Goal: Transaction & Acquisition: Purchase product/service

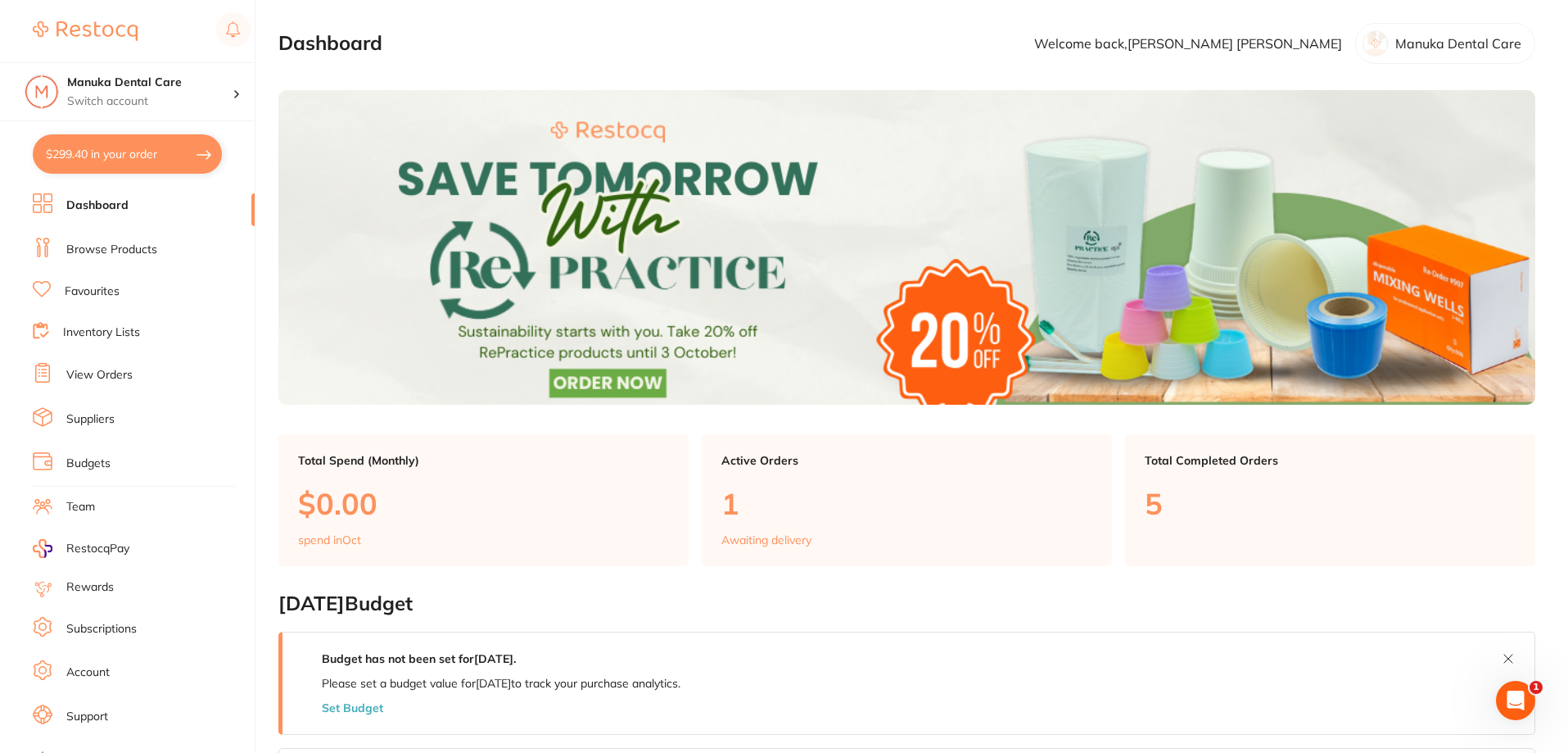
click at [168, 144] on button "$299.40 in your order" at bounding box center [128, 154] width 190 height 39
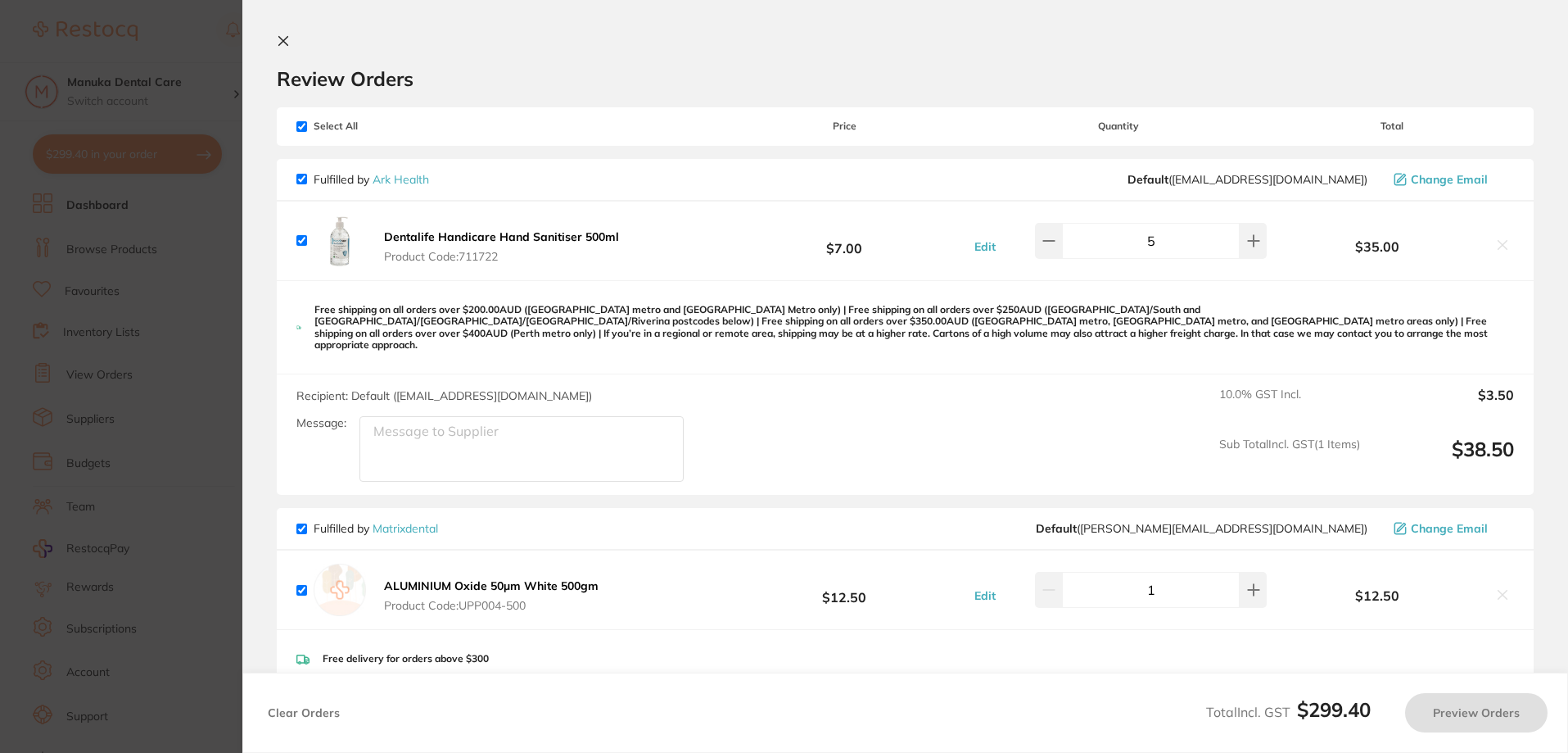
checkbox input "true"
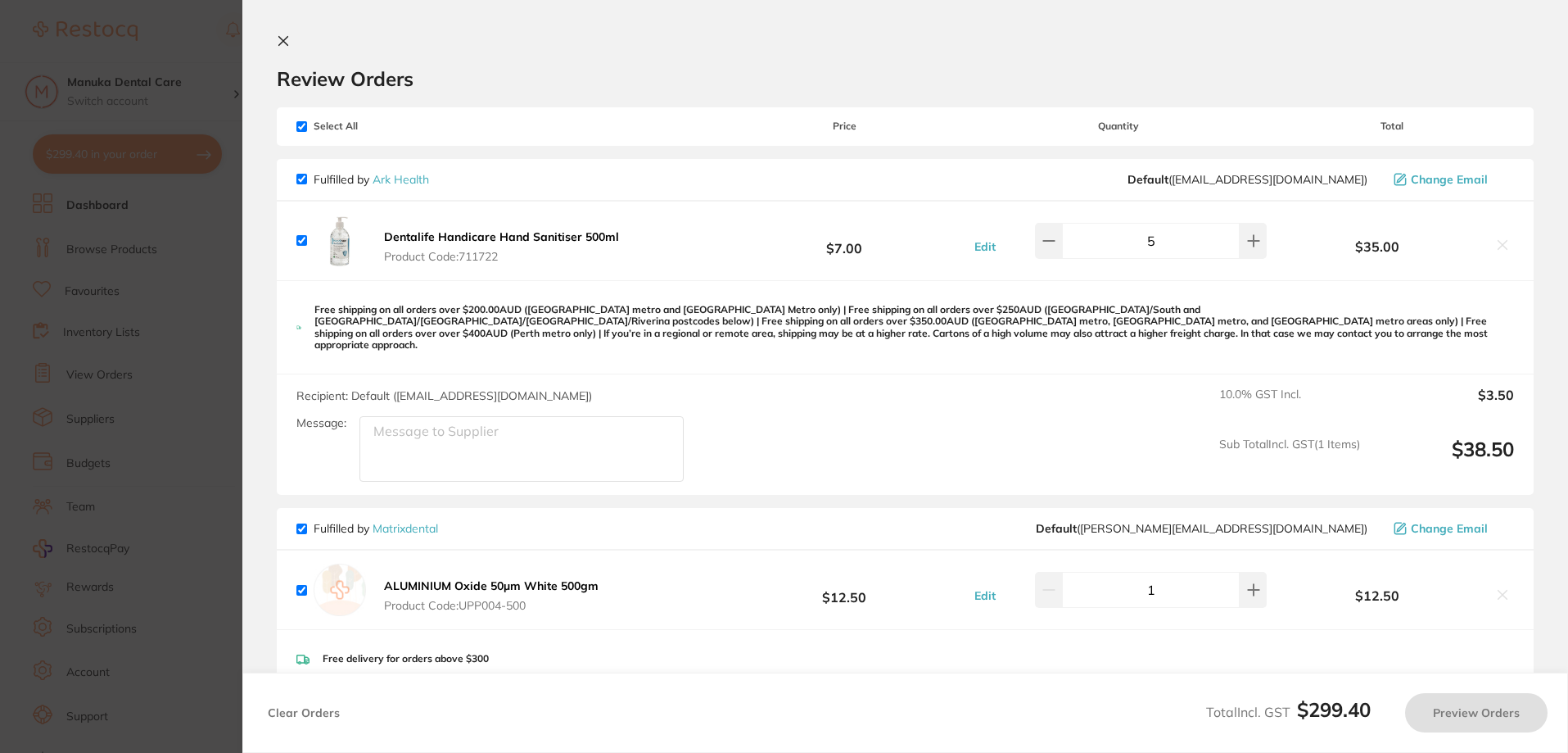
checkbox input "true"
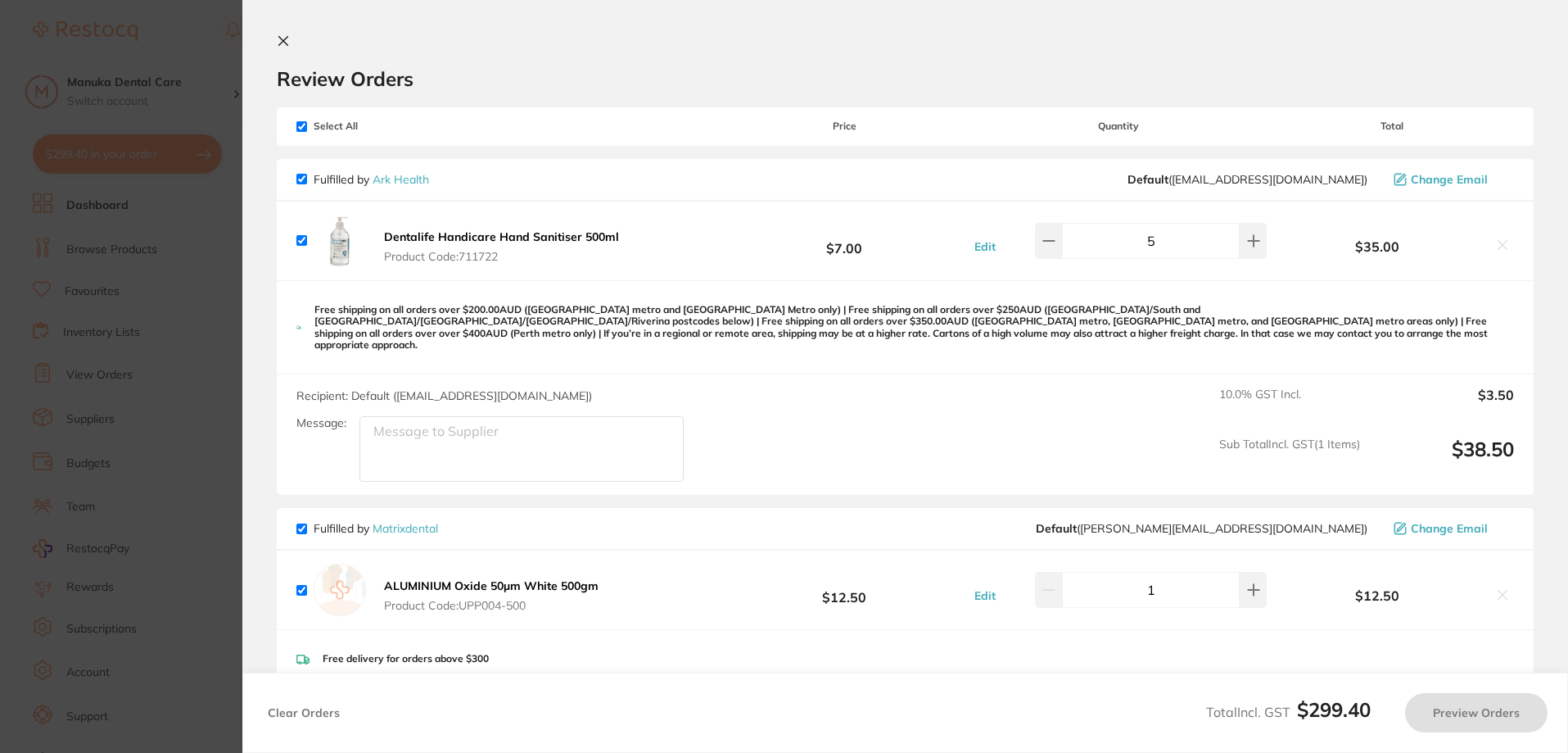
checkbox input "true"
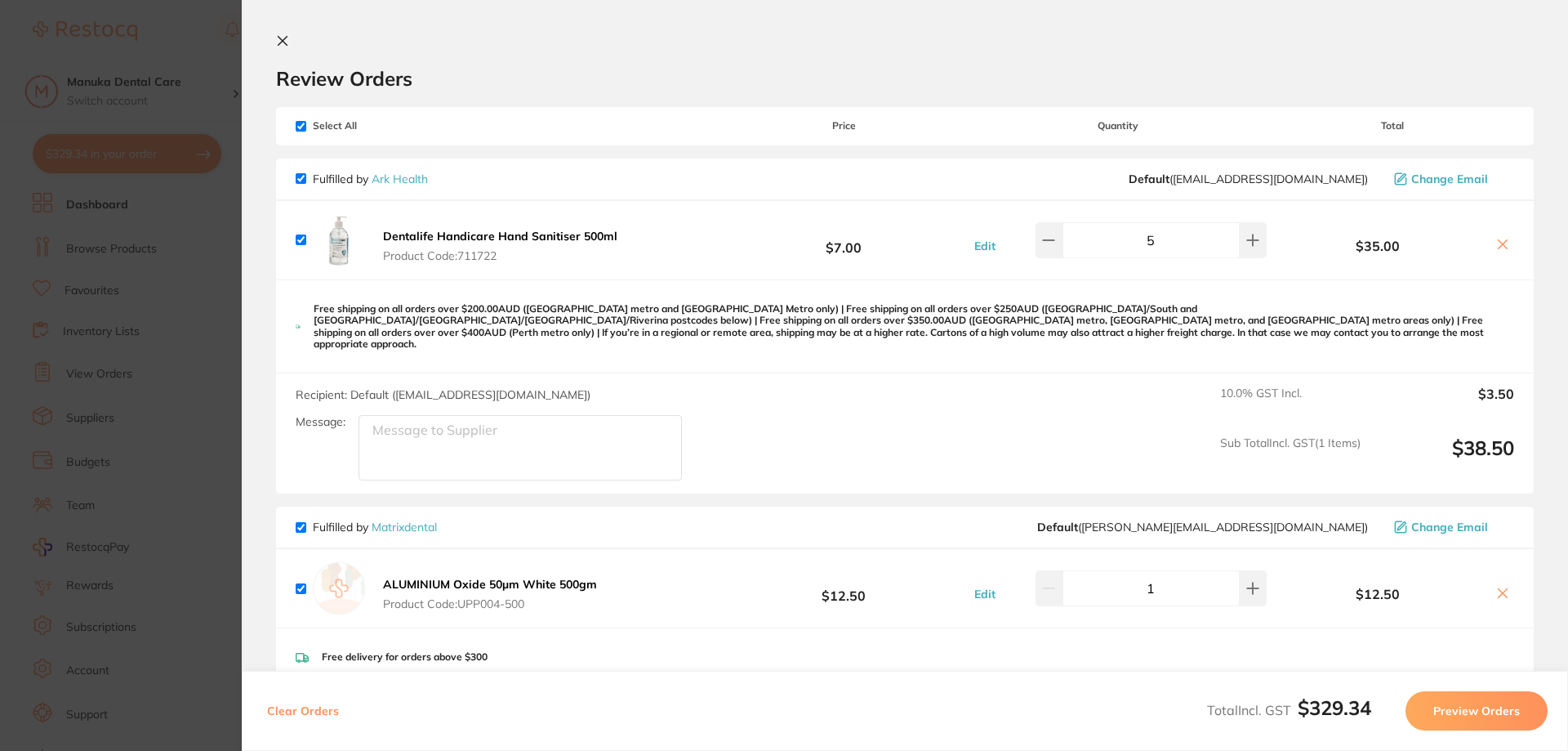
click at [285, 40] on icon at bounding box center [282, 40] width 13 height 13
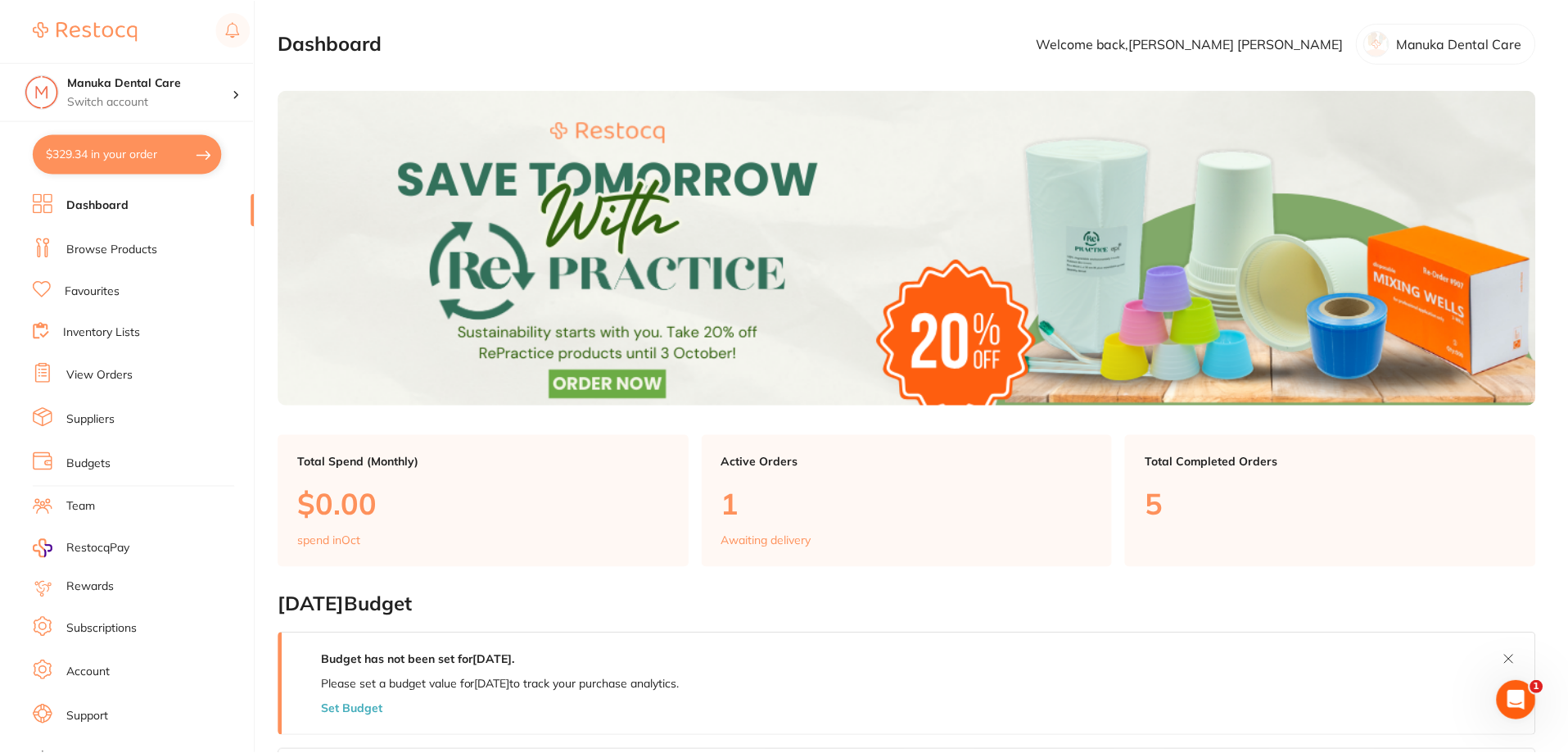
scroll to position [4, 0]
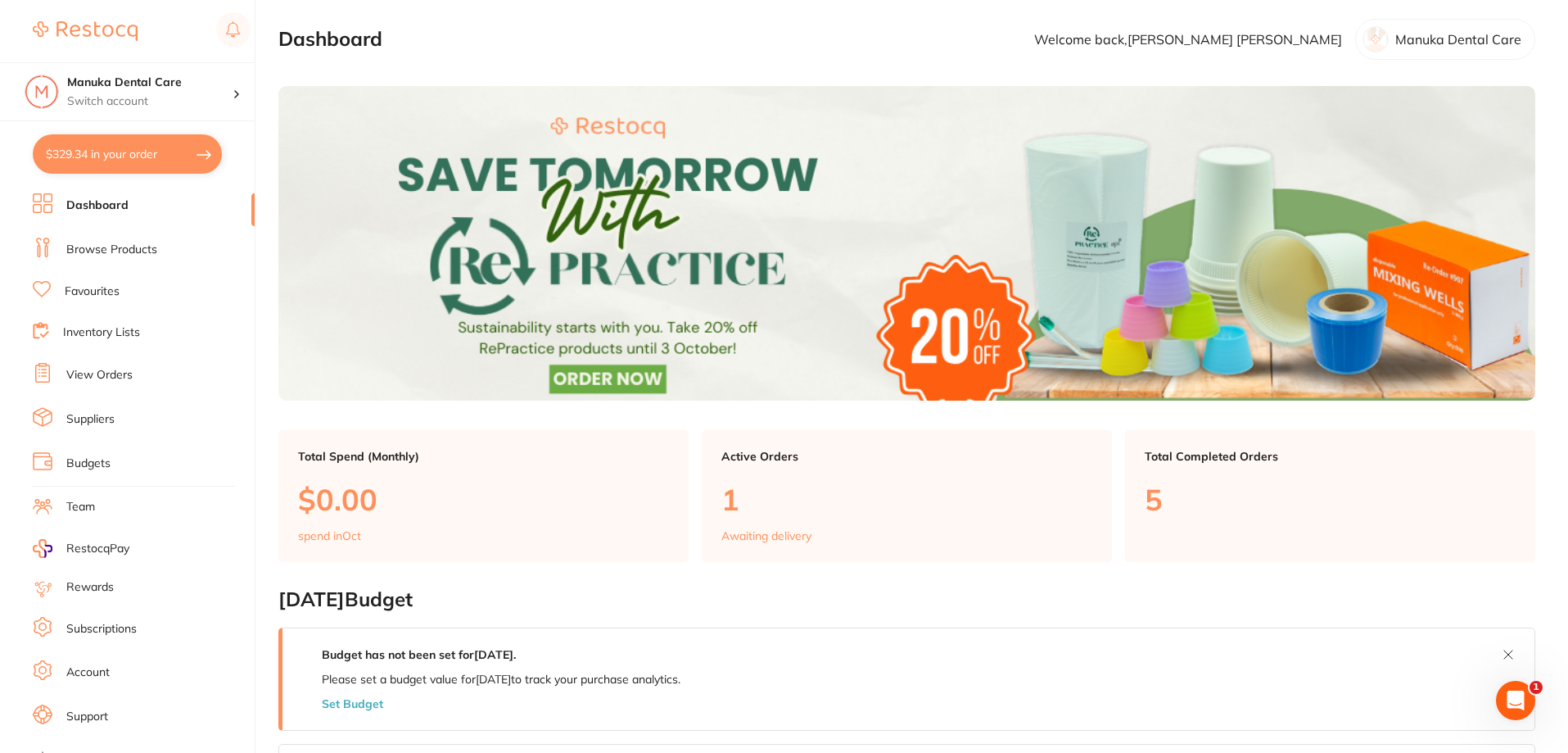
click at [186, 249] on li "Browse Products" at bounding box center [144, 249] width 222 height 25
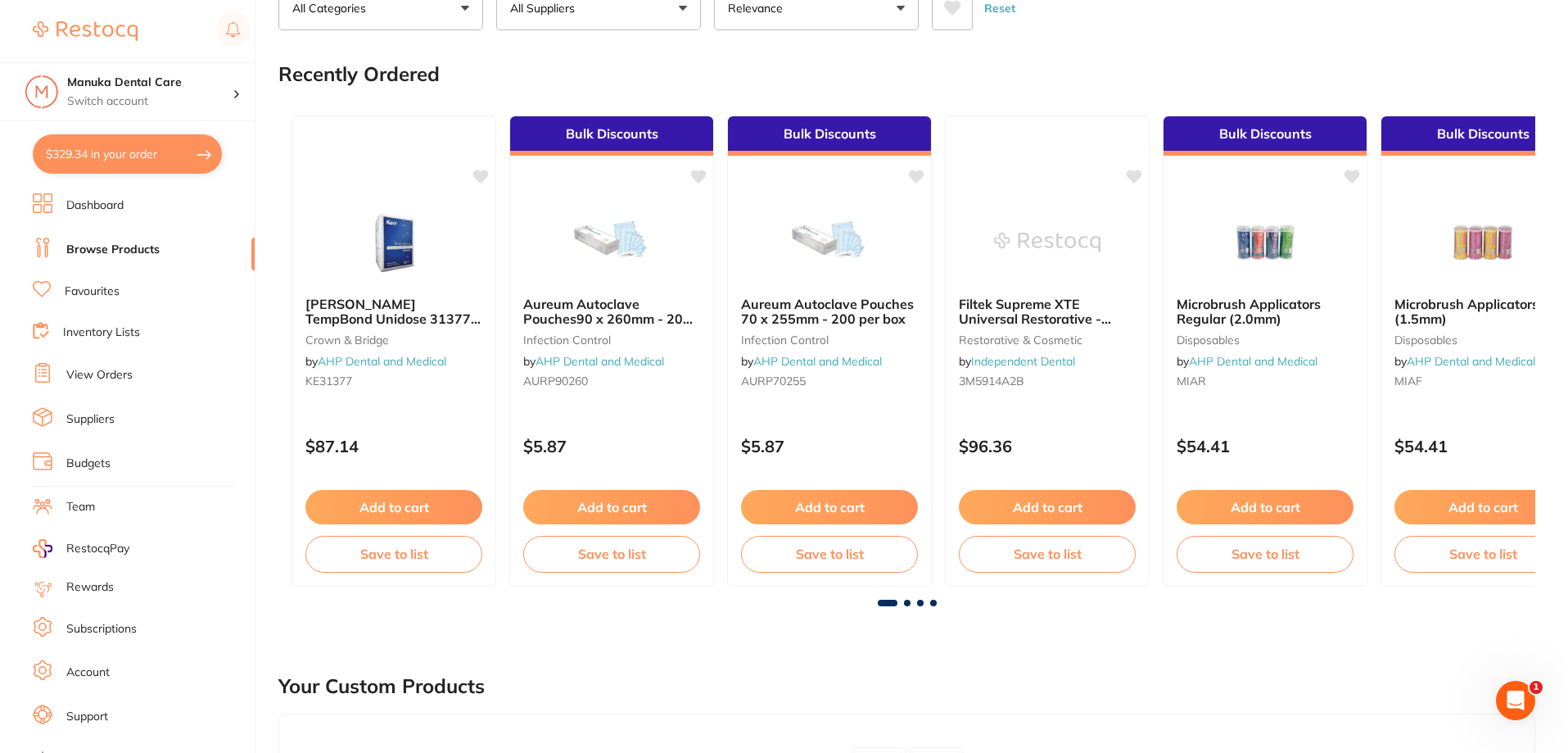
scroll to position [245, 0]
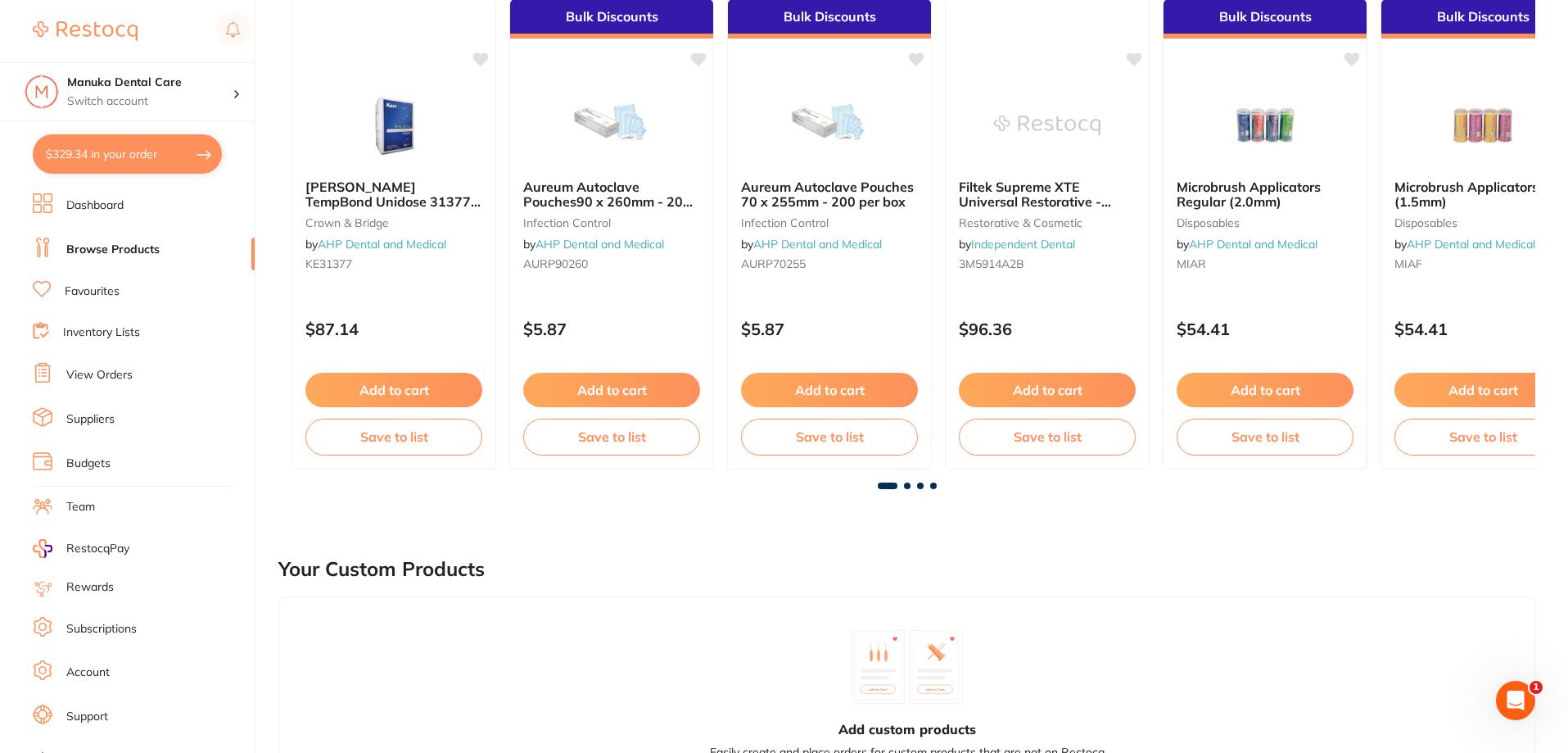
click at [1172, 482] on div "[PERSON_NAME] TempBond Unidose 31377 - [MEDICAL_DATA] crown & bridge by AHP Den…" at bounding box center [907, 233] width 1257 height 497
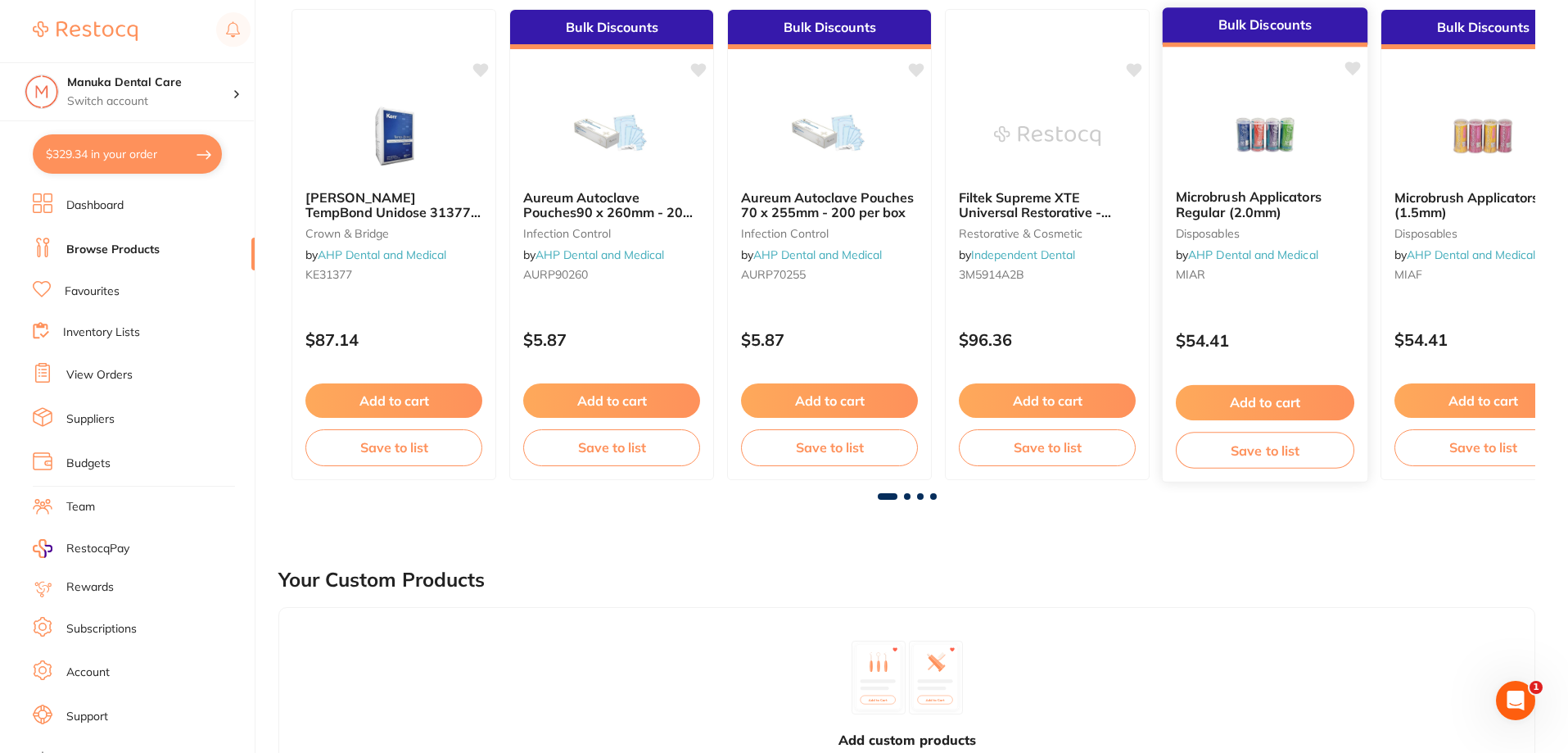
scroll to position [164, 0]
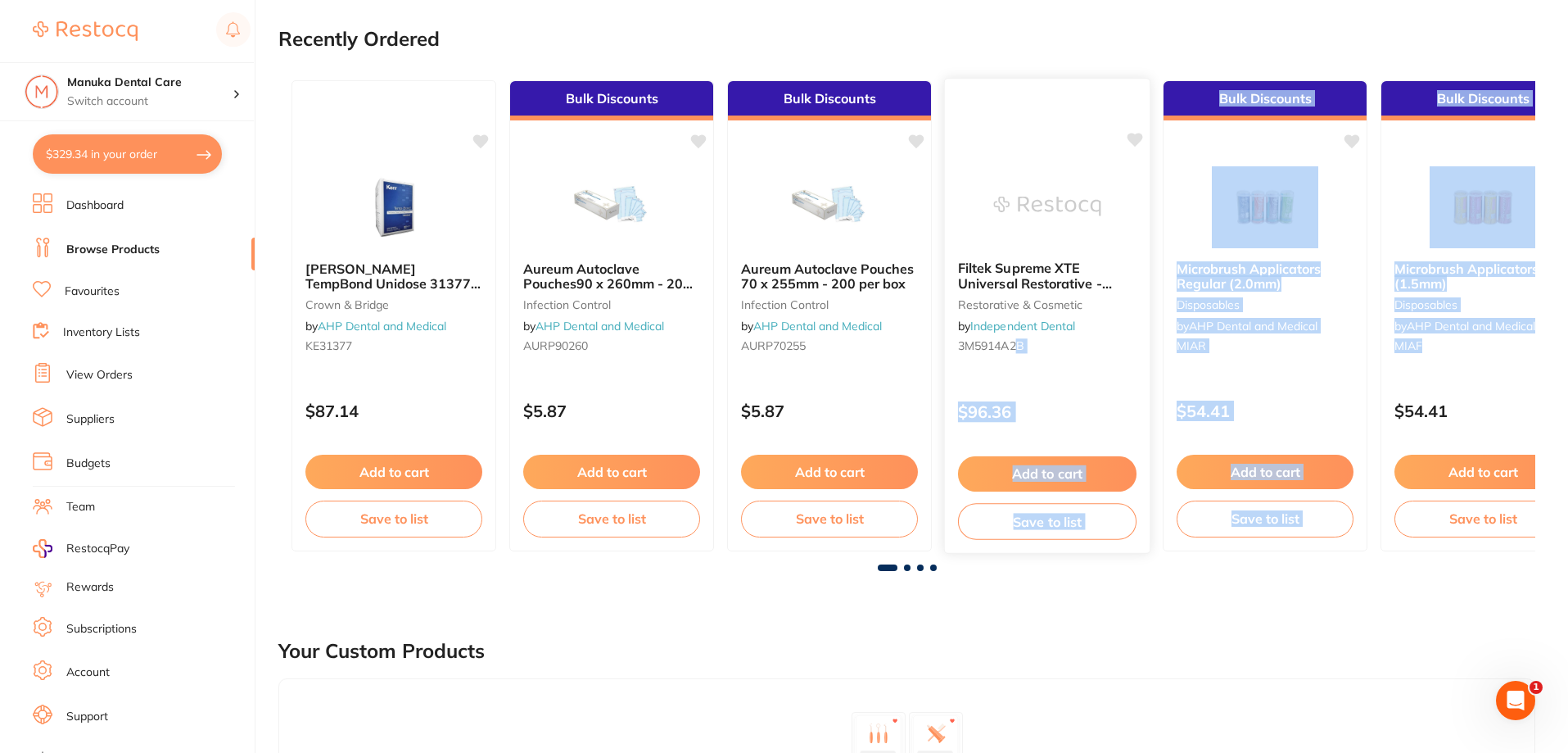
drag, startPoint x: 1448, startPoint y: 376, endPoint x: 1119, endPoint y: 356, distance: 329.6
click at [1069, 367] on div "[PERSON_NAME] TempBond Unidose 31377 - [MEDICAL_DATA] crown & bridge by AHP Den…" at bounding box center [907, 315] width 1257 height 497
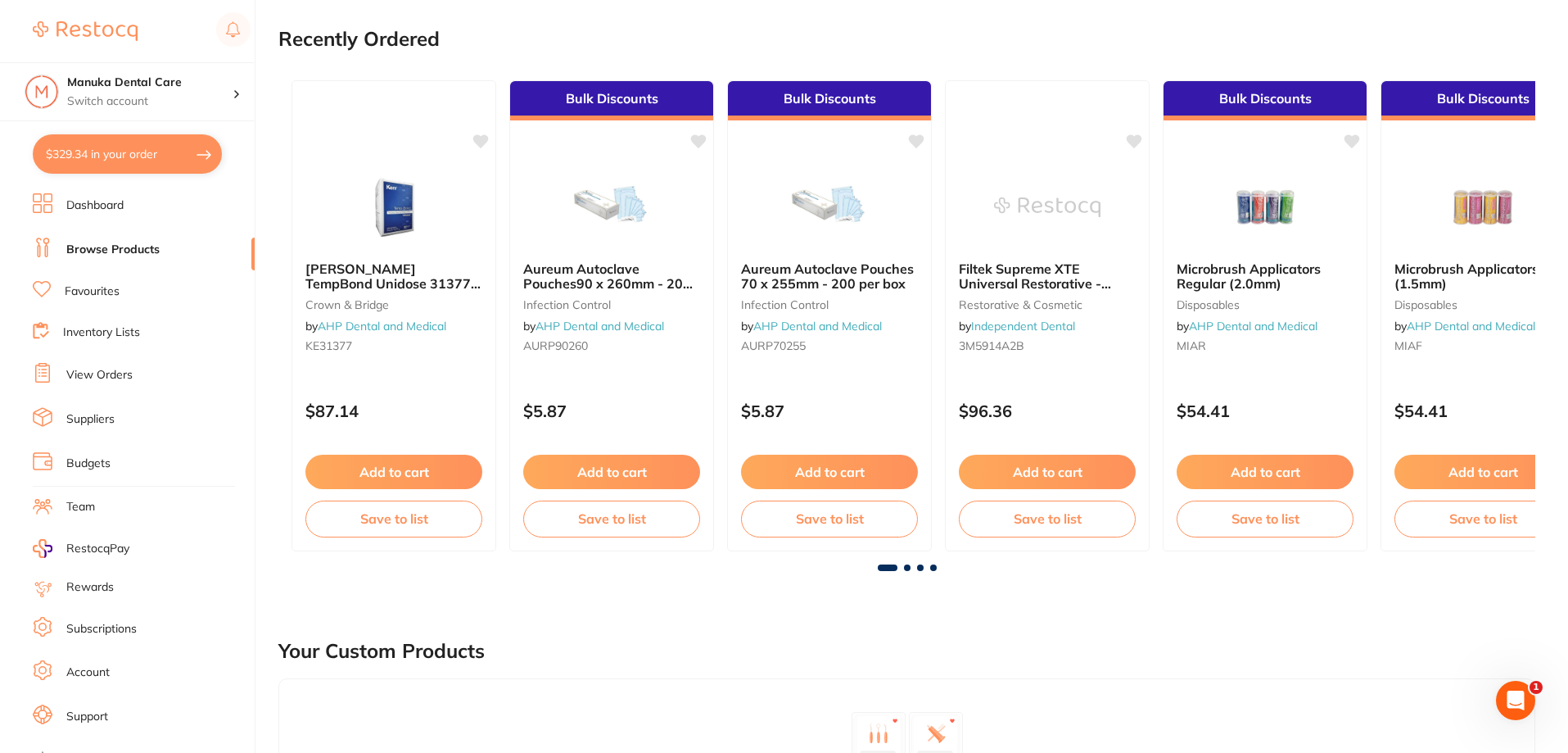
click at [1221, 53] on div "Recently Ordered" at bounding box center [907, 38] width 1257 height 55
click at [908, 567] on span at bounding box center [908, 567] width 7 height 7
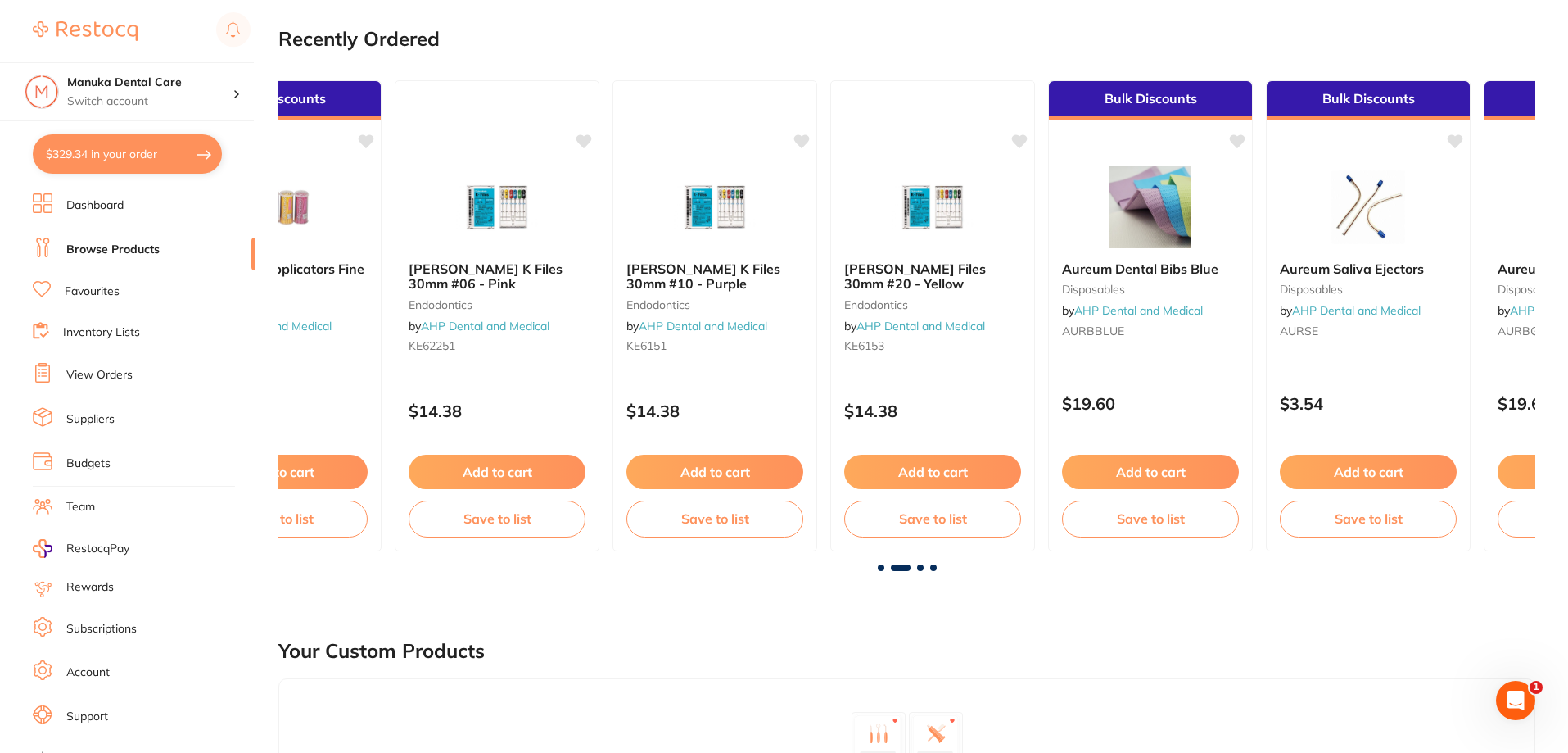
scroll to position [0, 1257]
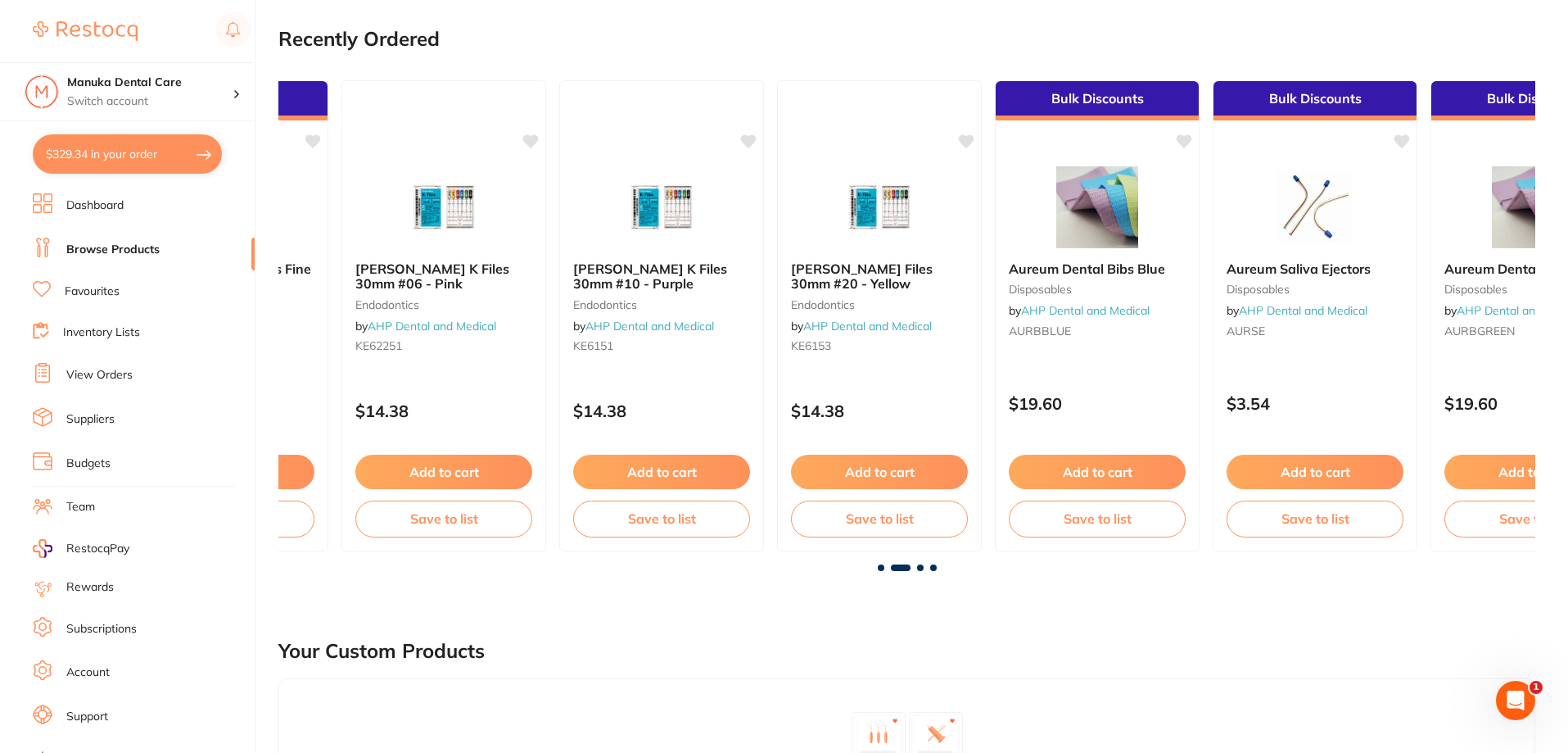
click at [919, 568] on span at bounding box center [921, 567] width 7 height 7
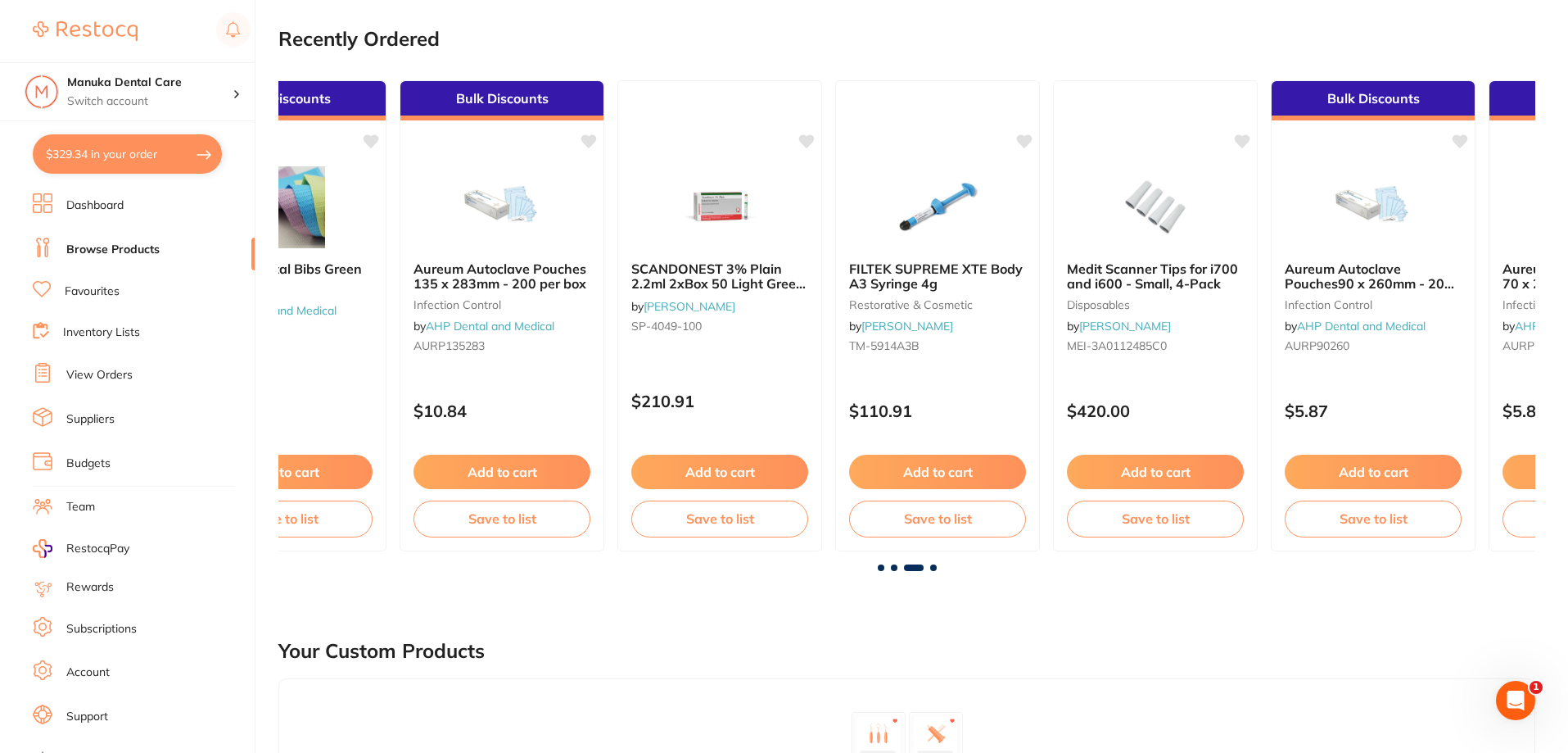
scroll to position [0, 2515]
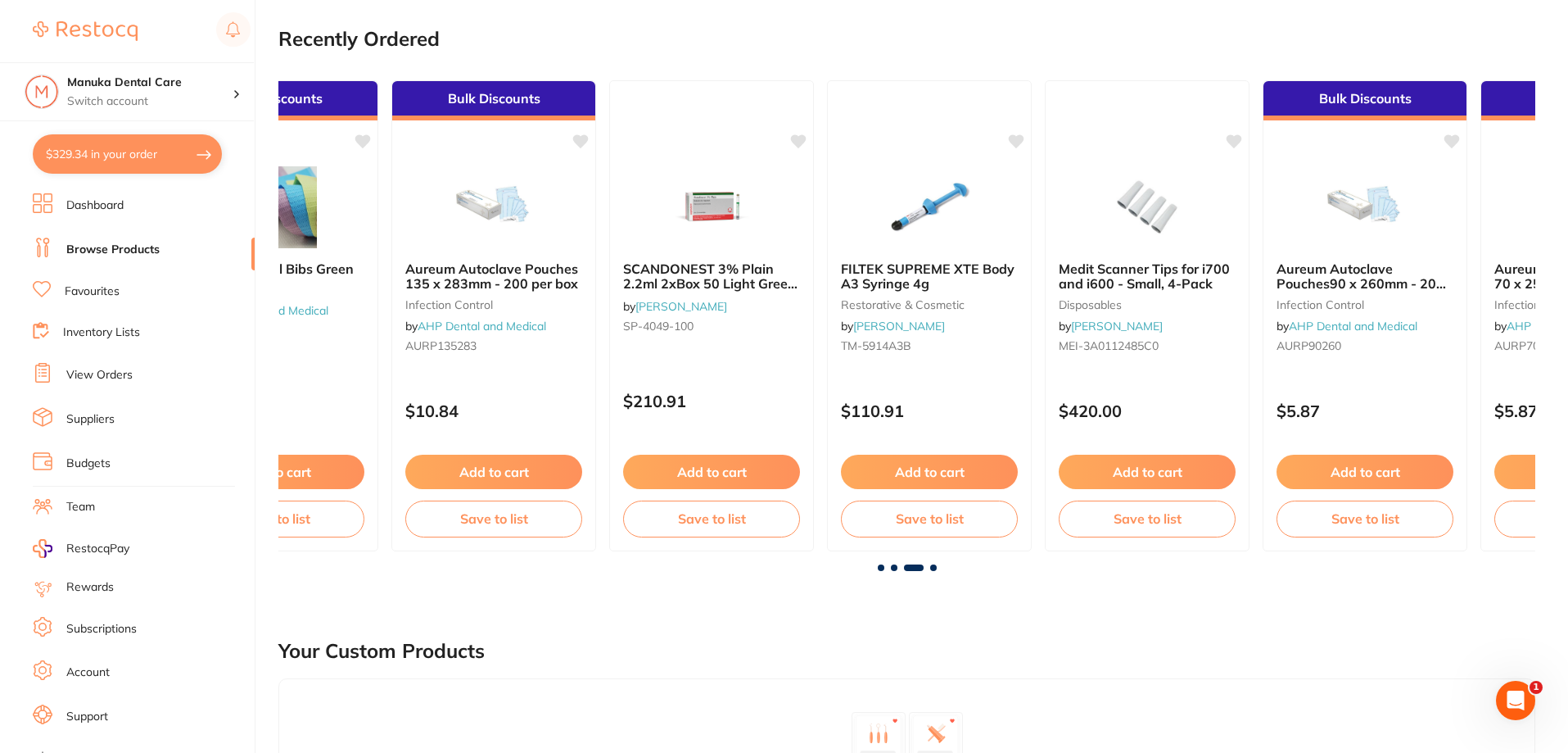
click at [937, 565] on span at bounding box center [934, 567] width 7 height 7
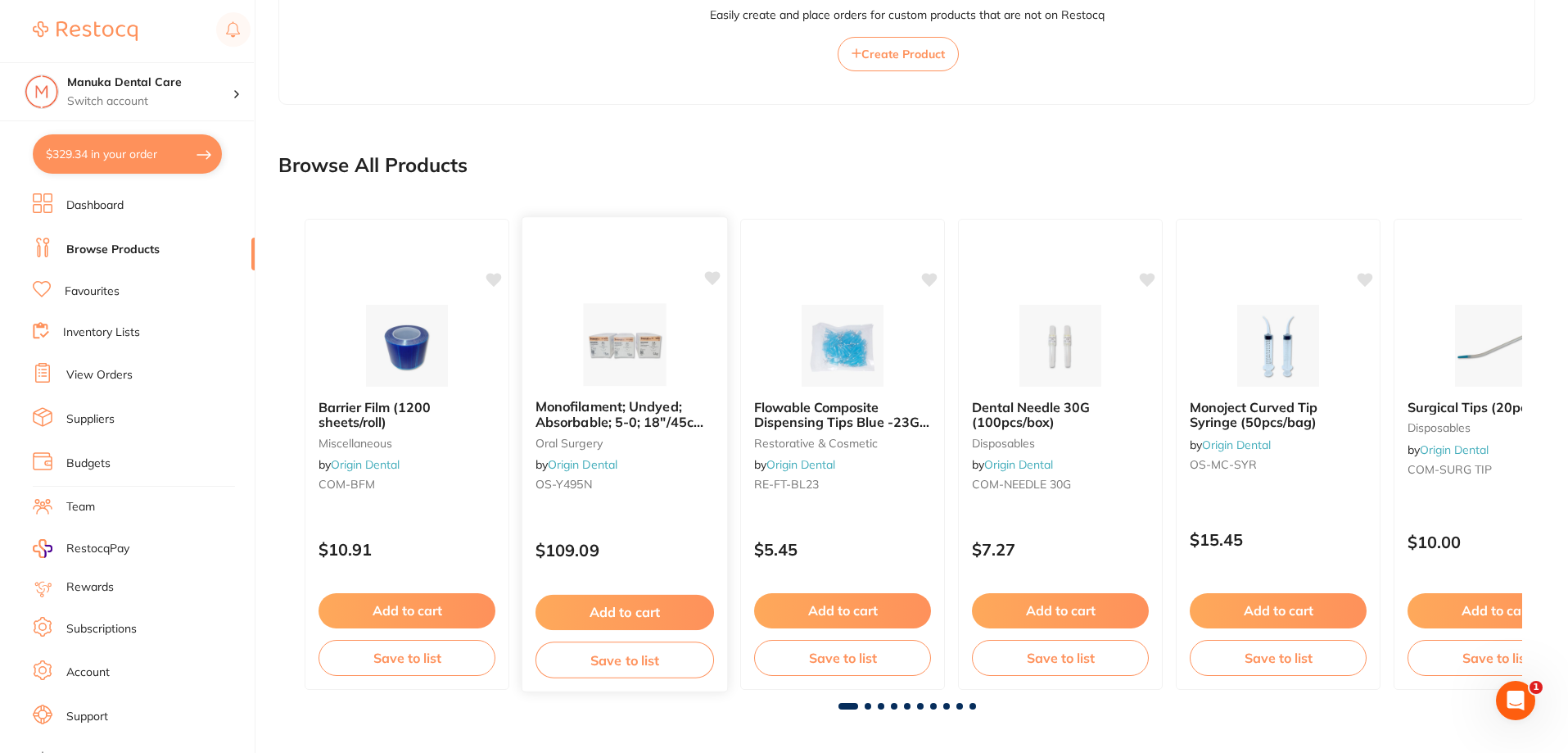
scroll to position [985, 0]
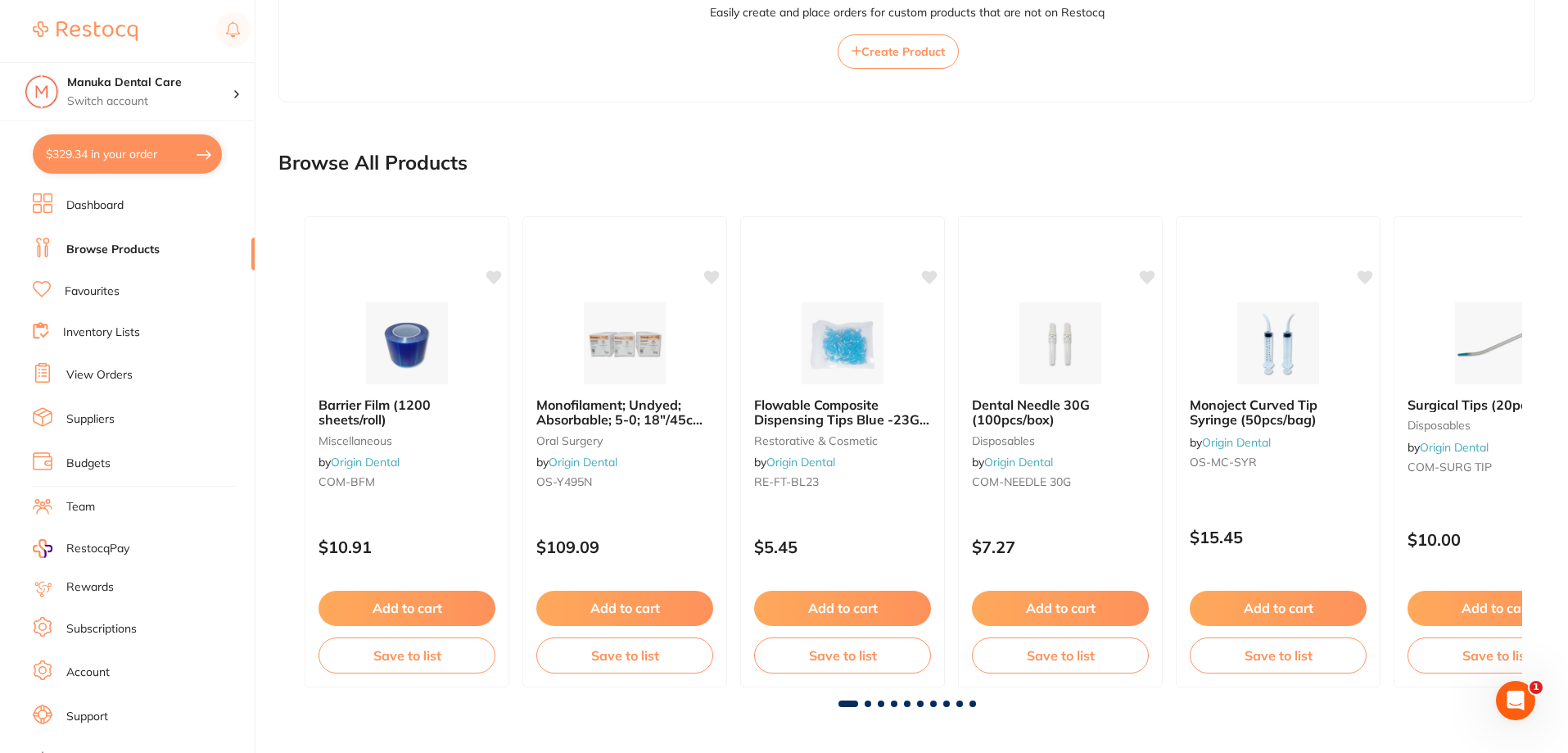
click at [867, 703] on span at bounding box center [868, 703] width 7 height 7
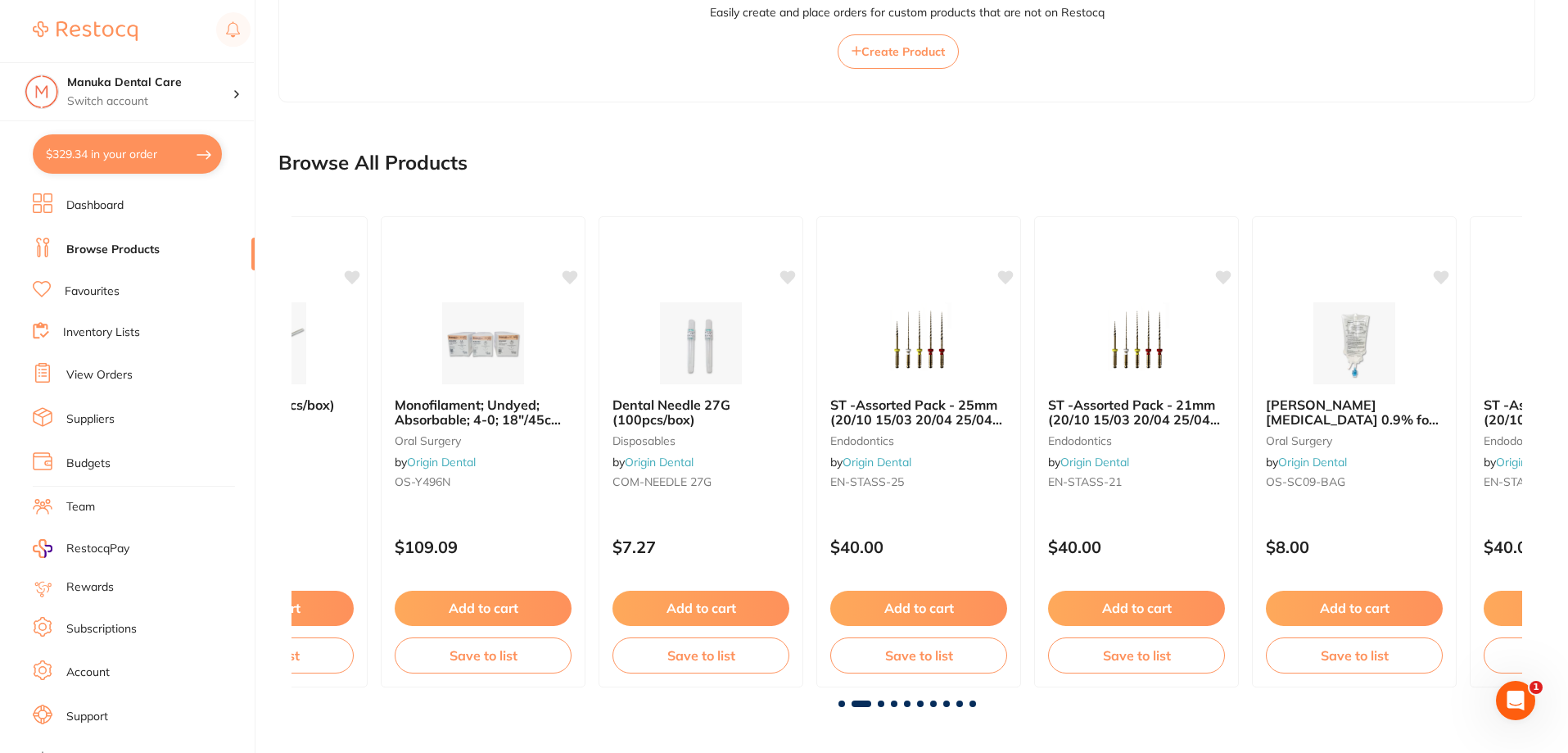
click at [882, 702] on span at bounding box center [881, 703] width 7 height 7
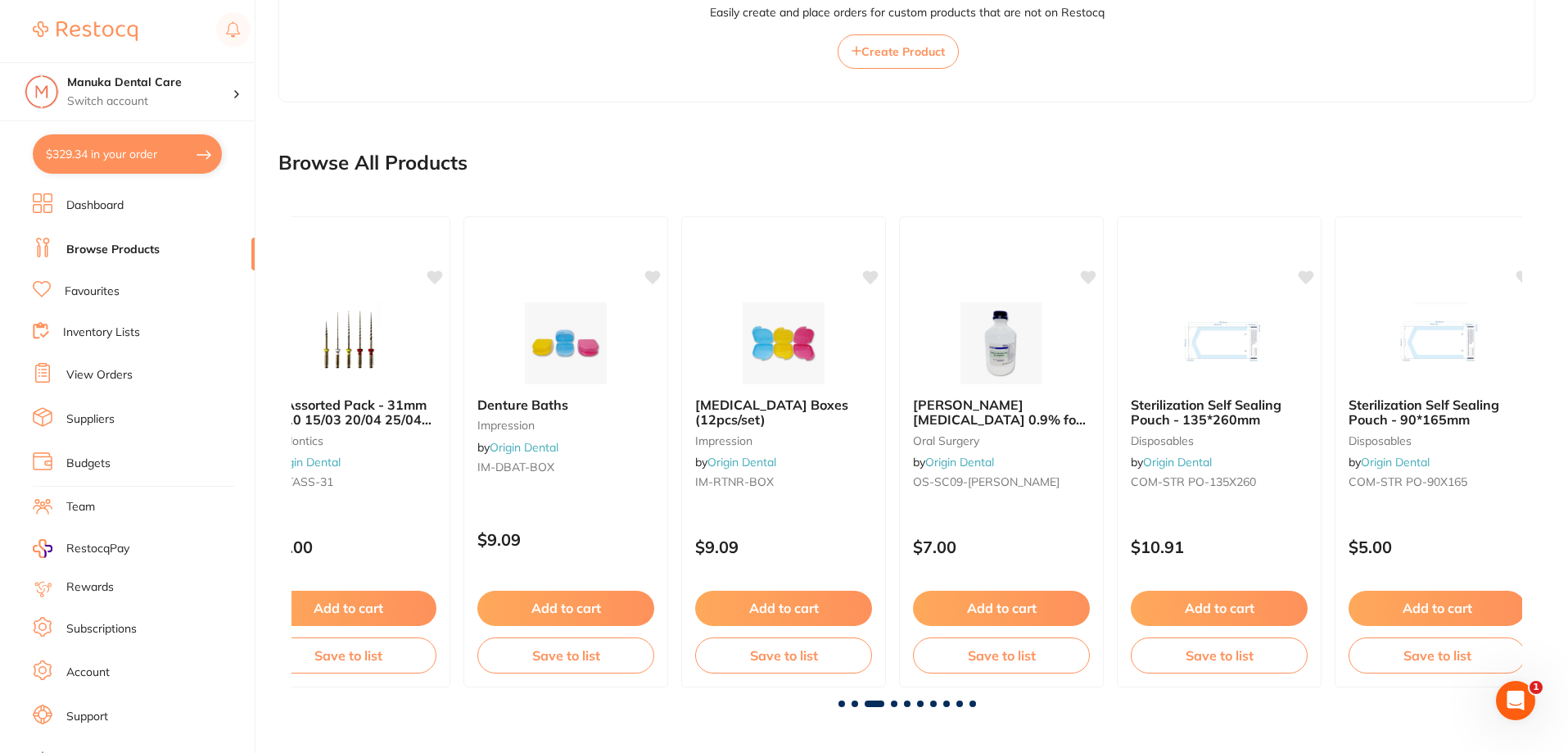
scroll to position [0, 2462]
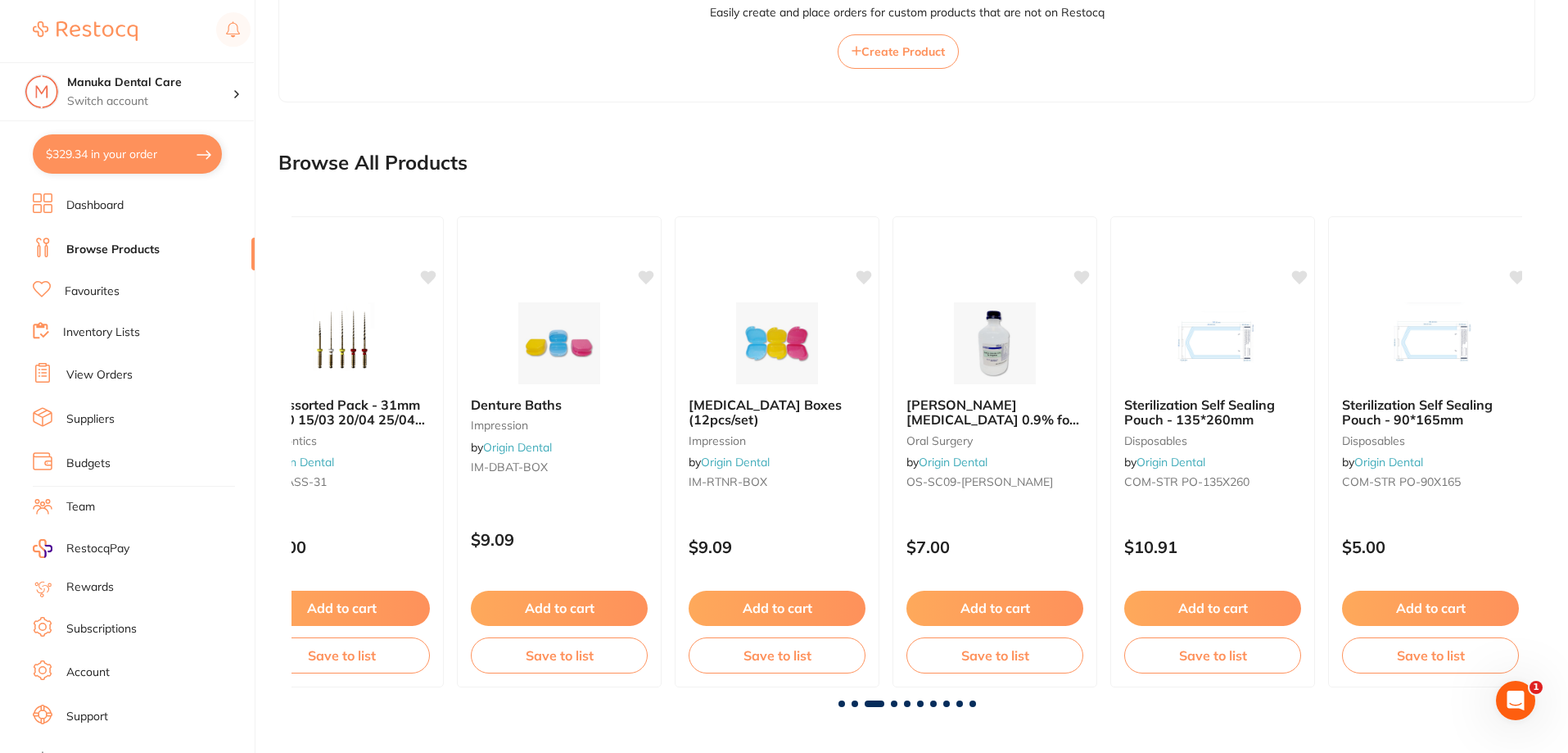
click at [895, 700] on span at bounding box center [894, 703] width 7 height 7
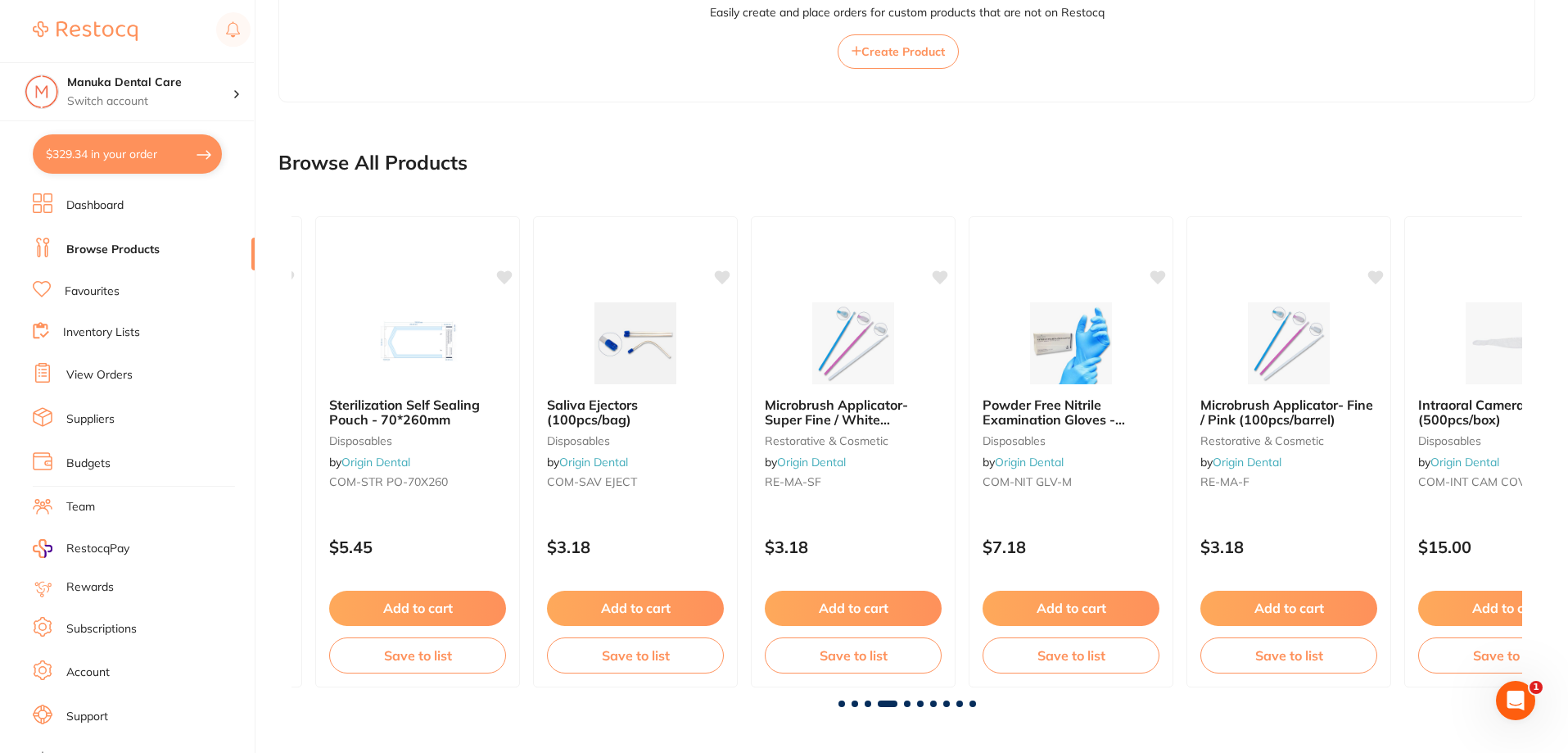
click at [908, 706] on span at bounding box center [908, 703] width 7 height 7
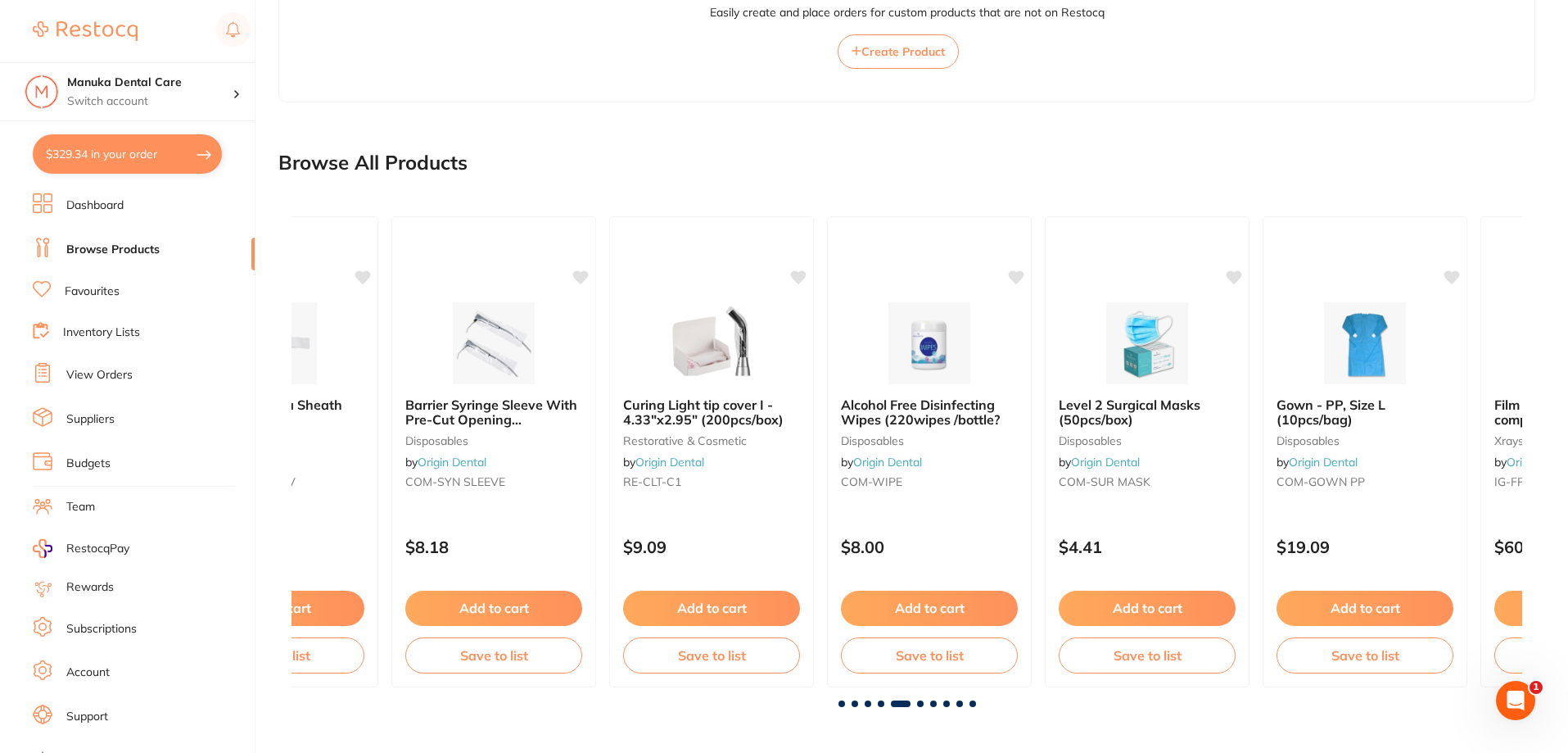
click at [919, 705] on span at bounding box center [921, 703] width 7 height 7
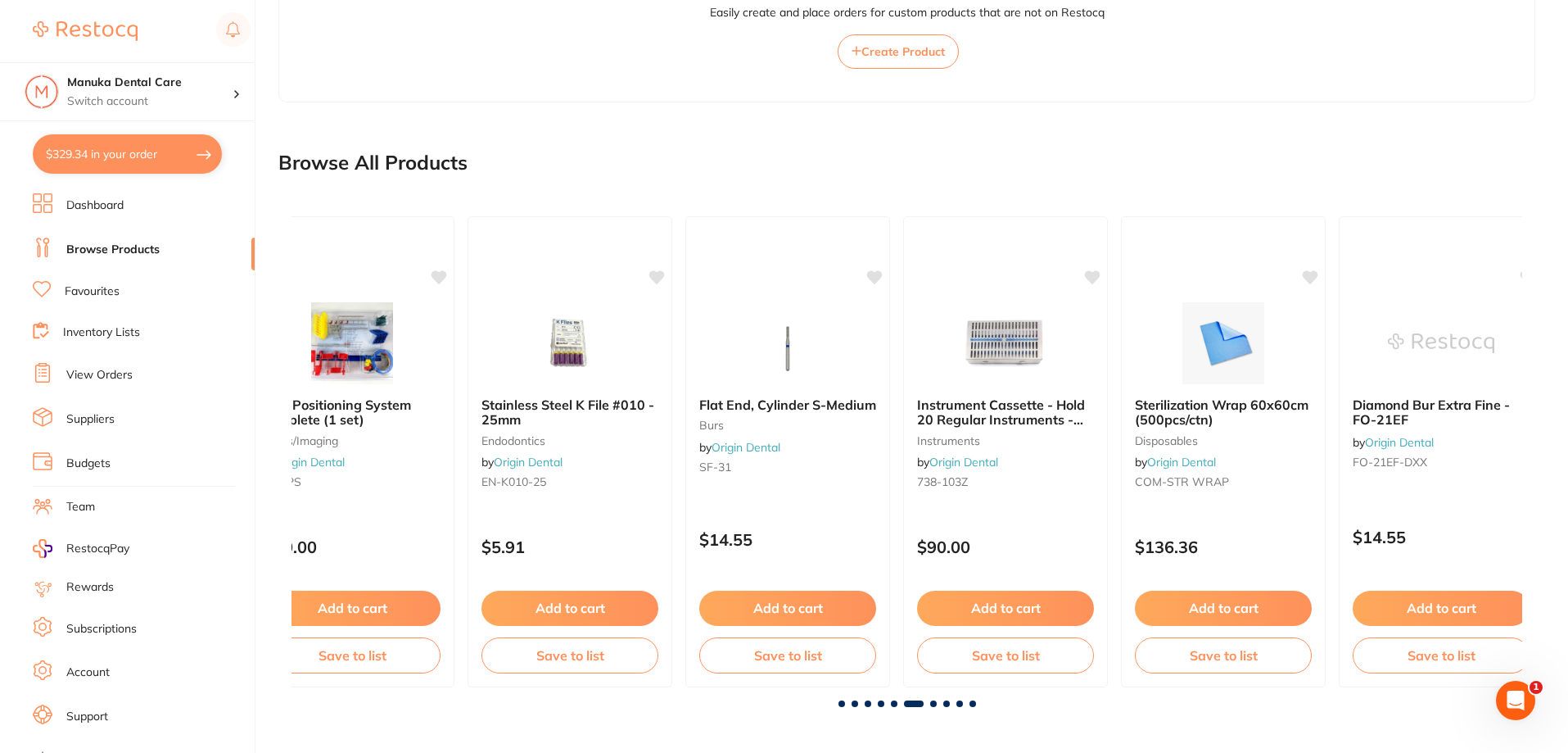
click at [931, 703] on span at bounding box center [934, 703] width 7 height 7
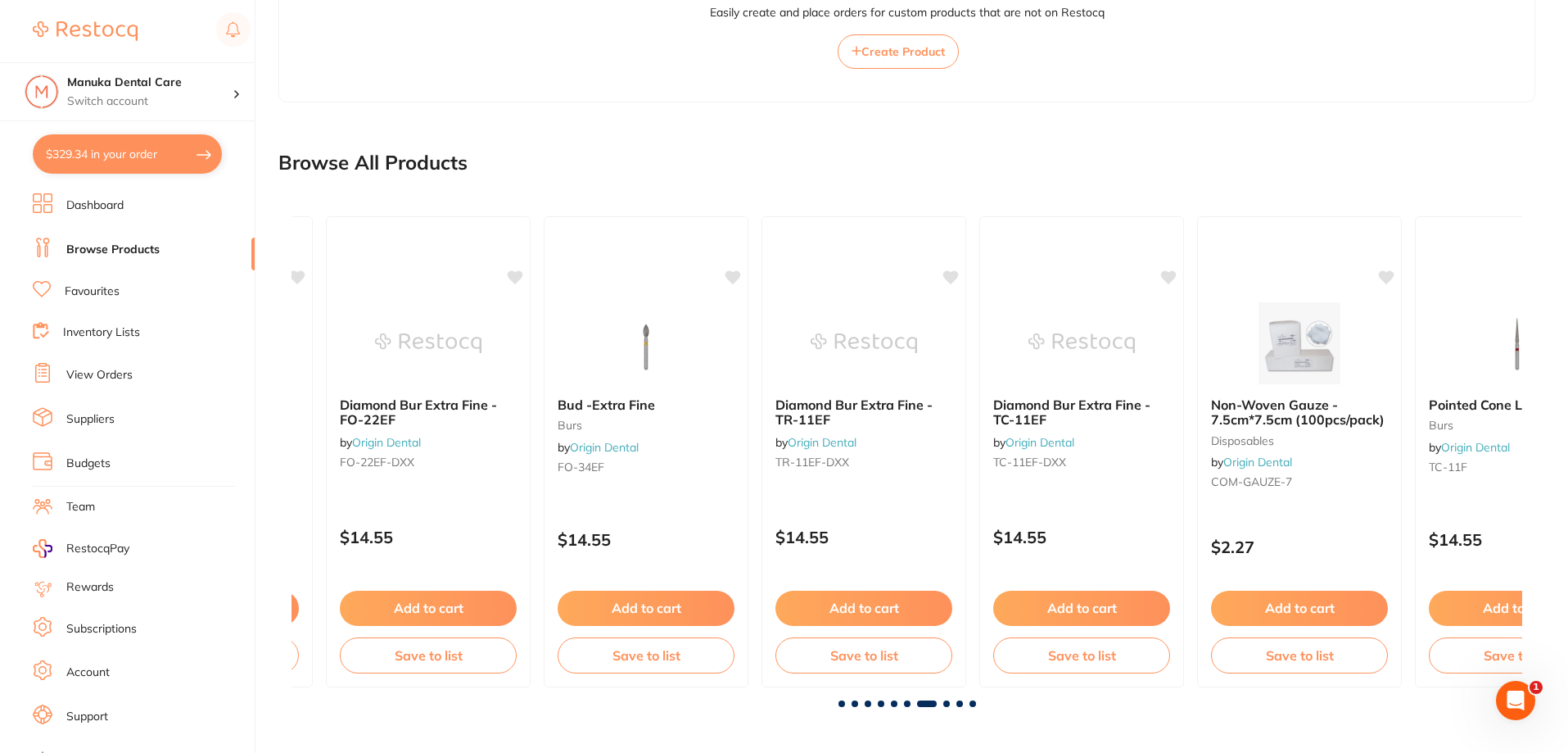
click at [947, 706] on span at bounding box center [947, 703] width 7 height 7
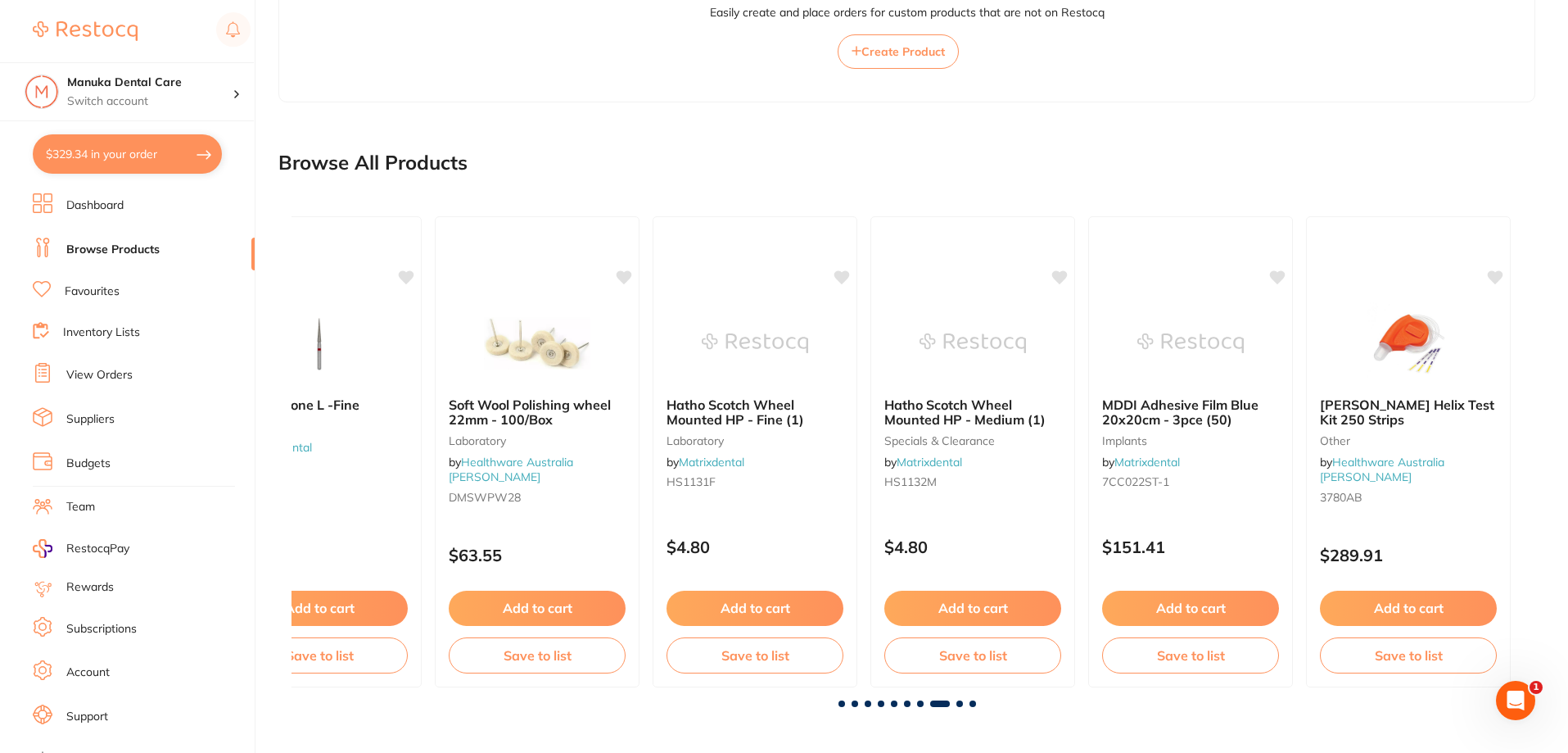
click at [955, 705] on div at bounding box center [907, 703] width 1231 height 7
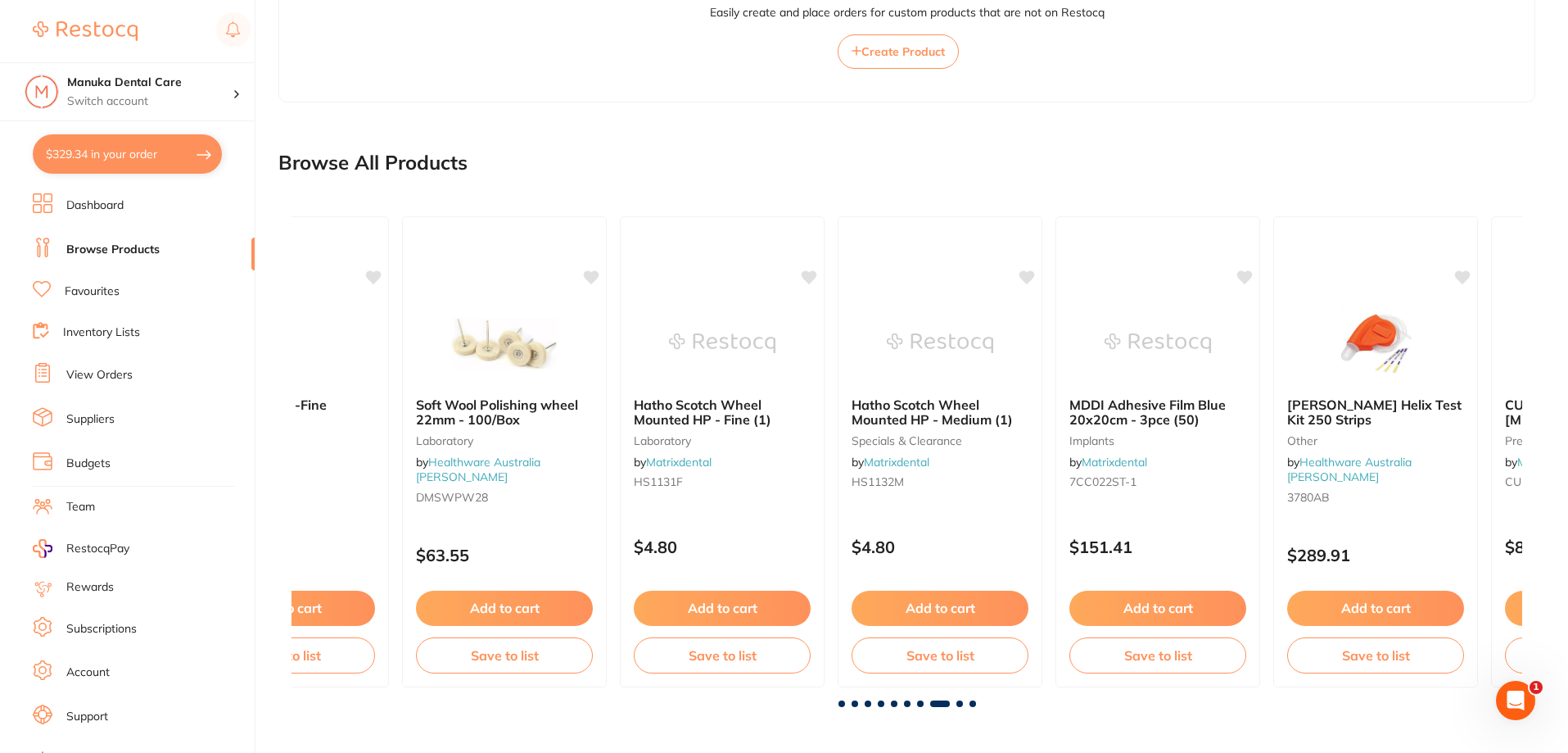
click at [961, 704] on span at bounding box center [960, 703] width 7 height 7
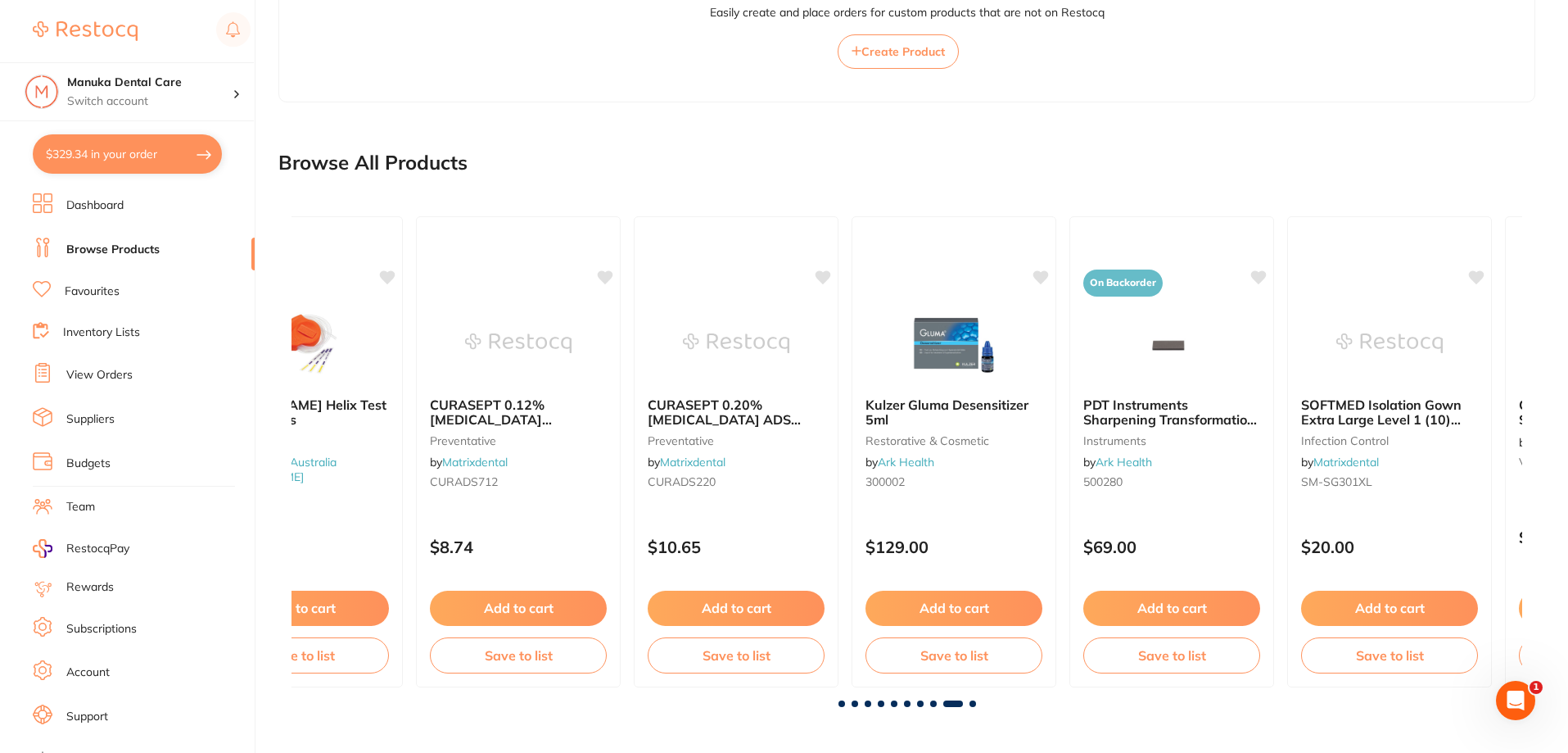
click at [970, 704] on span at bounding box center [973, 703] width 7 height 7
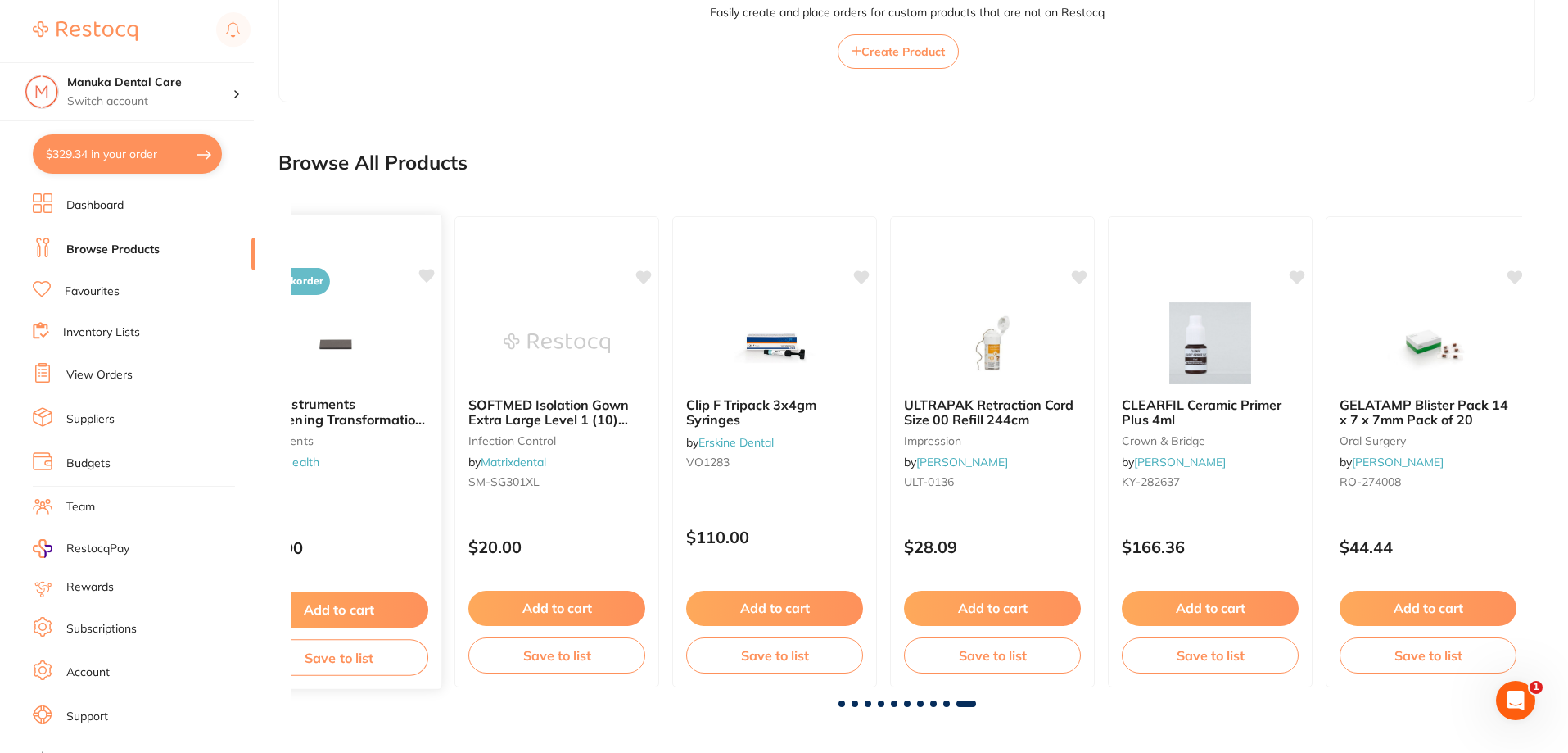
scroll to position [0, 10546]
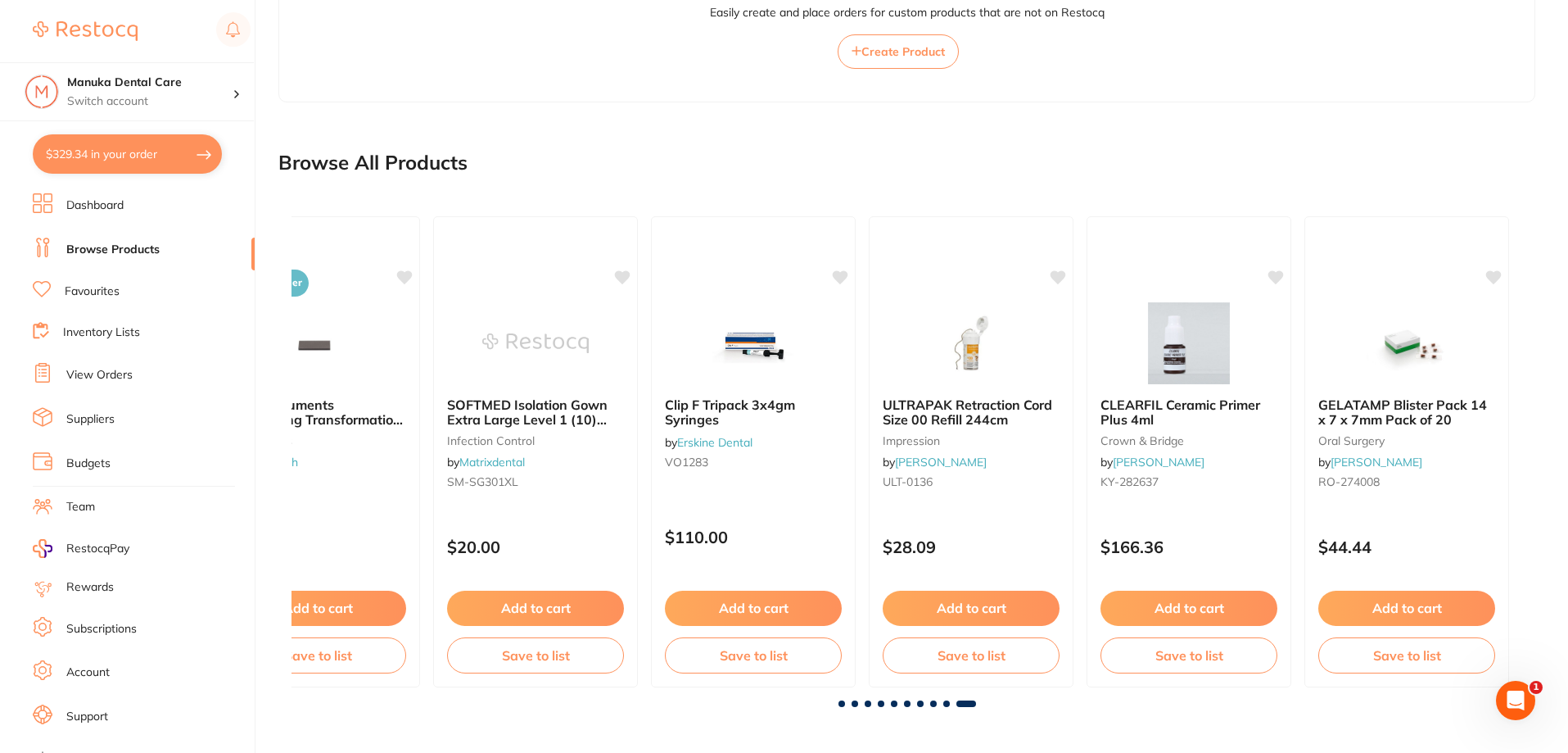
click at [134, 347] on ul "Dashboard Browse Products Favourites Inventory Lists View Orders Suppliers Budg…" at bounding box center [144, 476] width 222 height 565
click at [113, 383] on link "View Orders" at bounding box center [100, 375] width 67 height 16
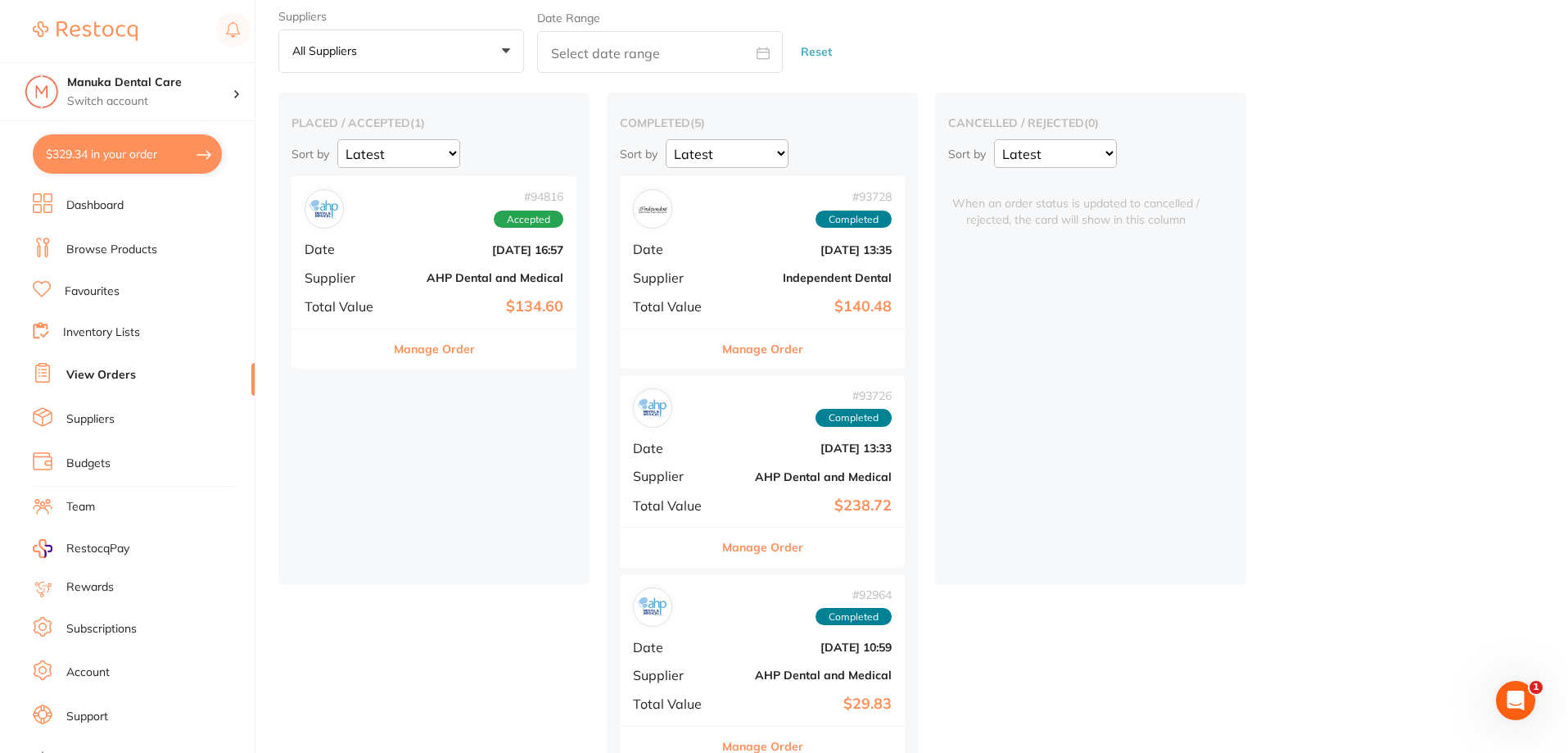
scroll to position [82, 0]
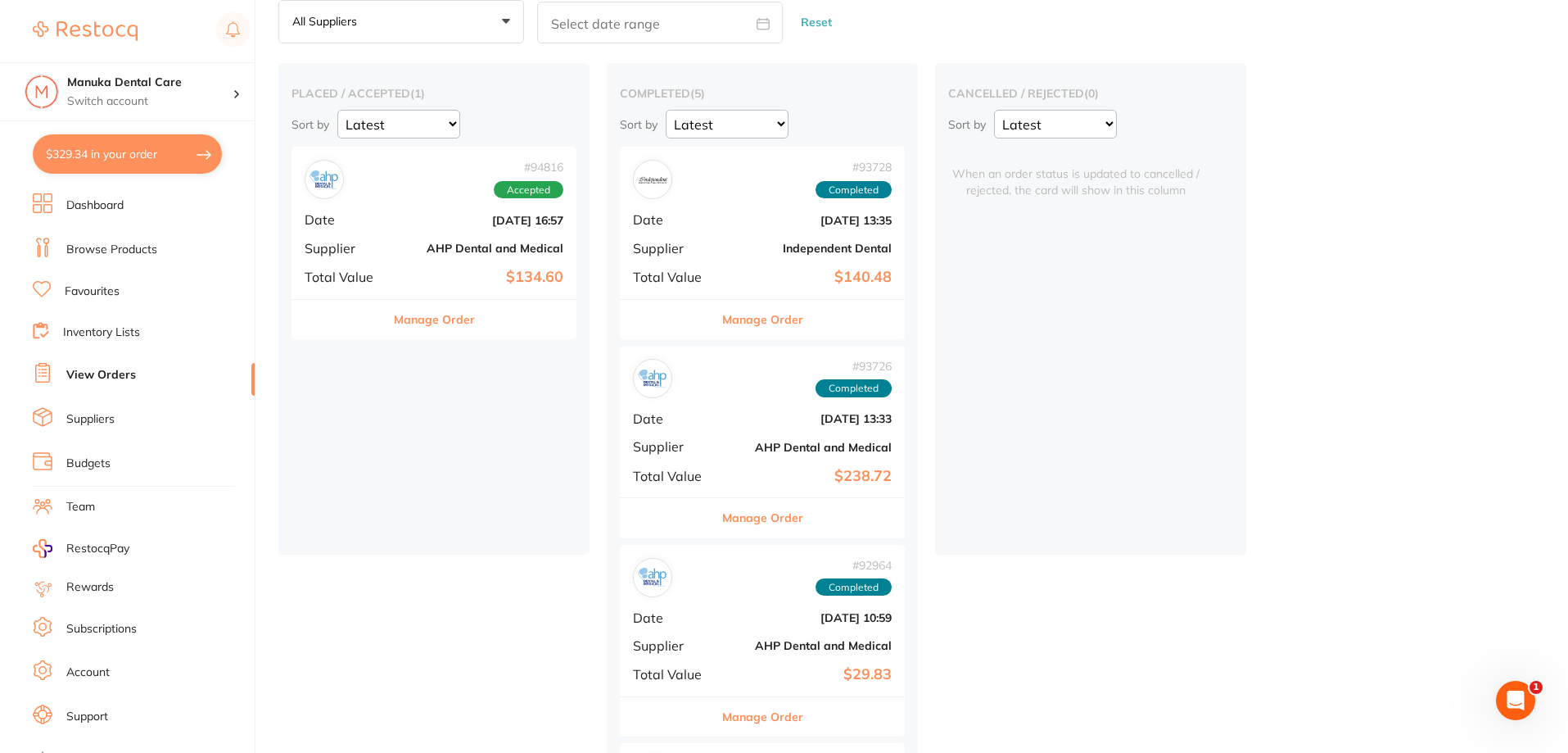
click at [515, 287] on div "# 94816 Accepted Date [DATE] 16:57 Supplier AHP Dental and Medical Total Value …" at bounding box center [434, 222] width 285 height 152
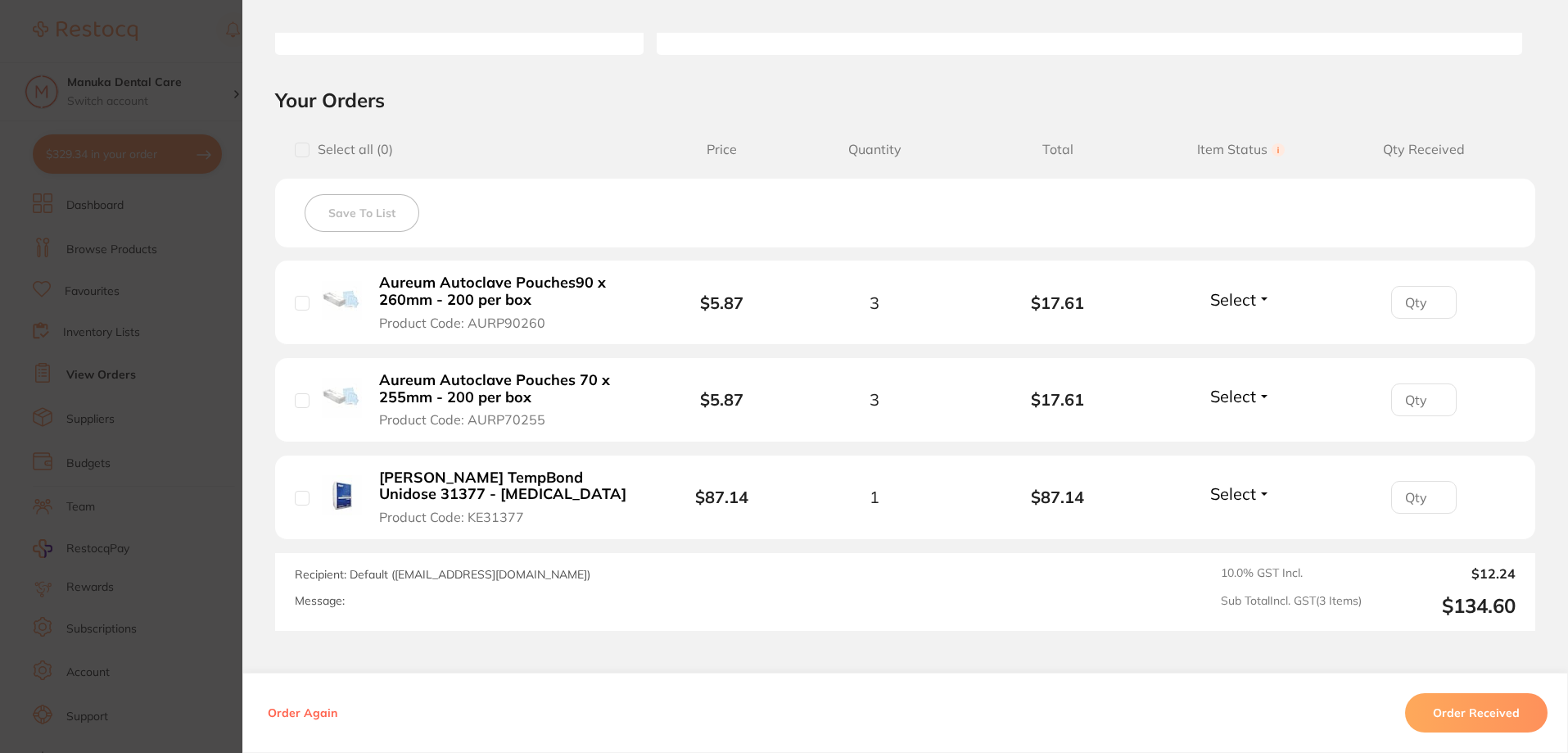
scroll to position [327, 0]
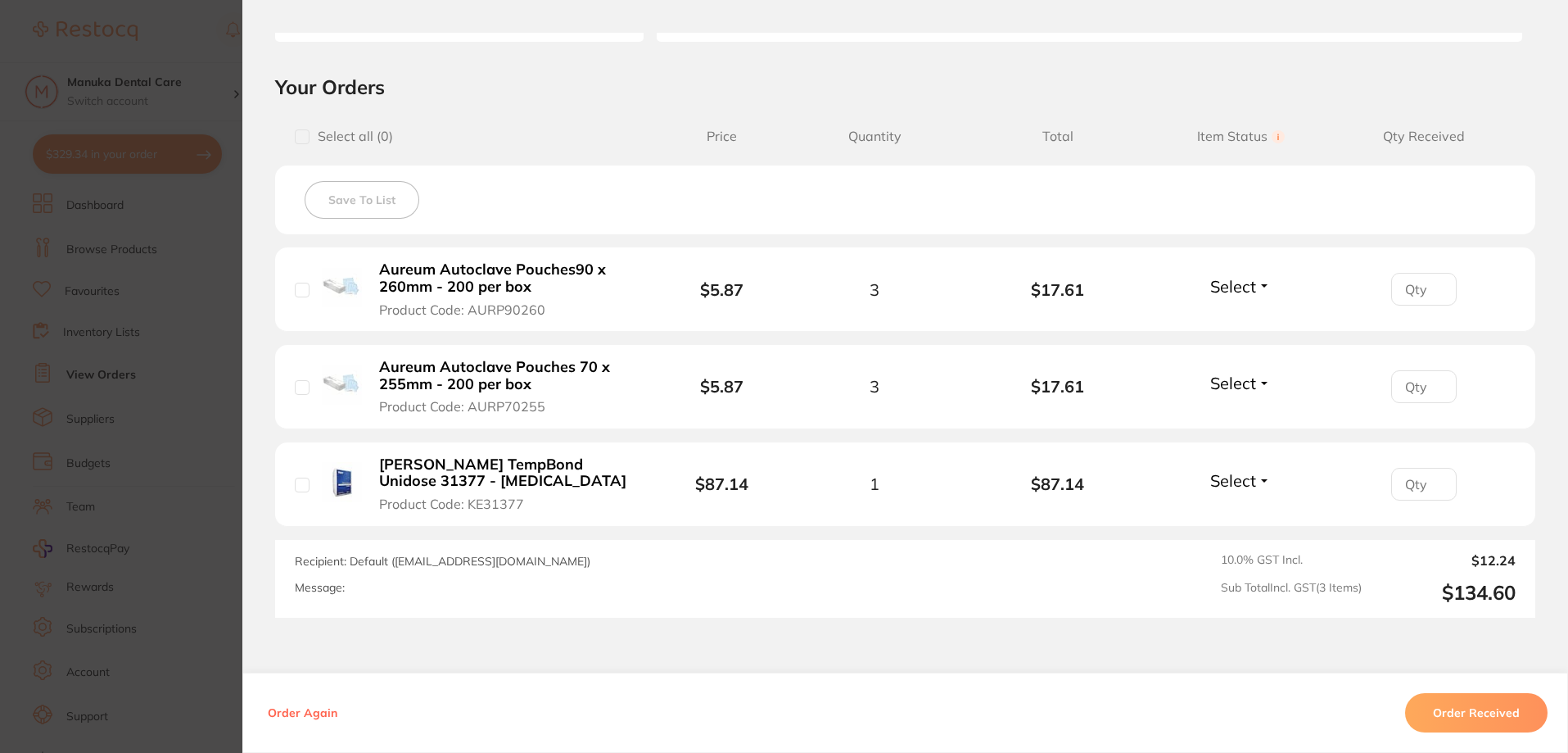
click at [212, 369] on section "Order ID: Restocq- 94816 Order Information Accepted Order Order Date [DATE] 16:…" at bounding box center [784, 376] width 1568 height 753
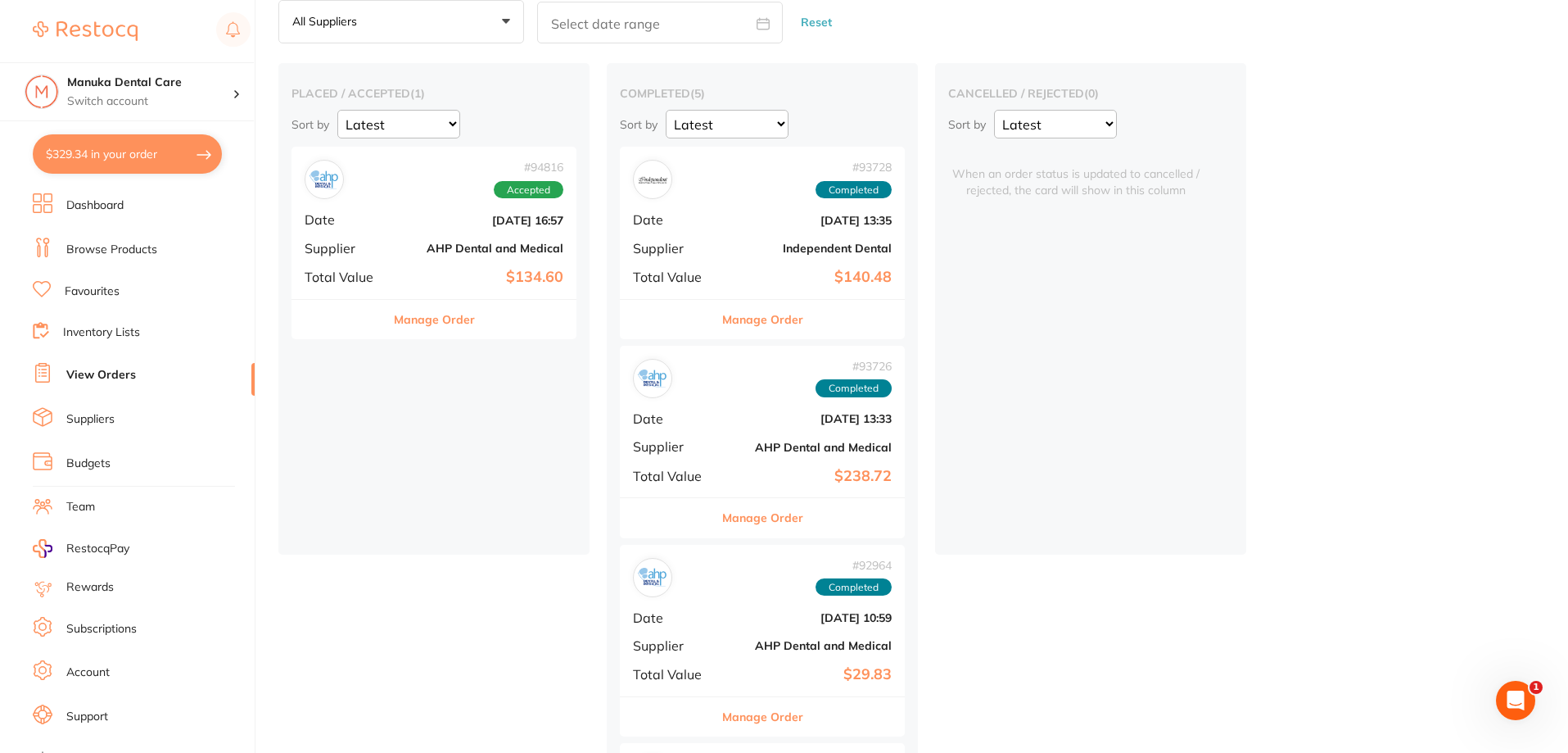
click at [664, 299] on div "Manage Order" at bounding box center [763, 319] width 285 height 40
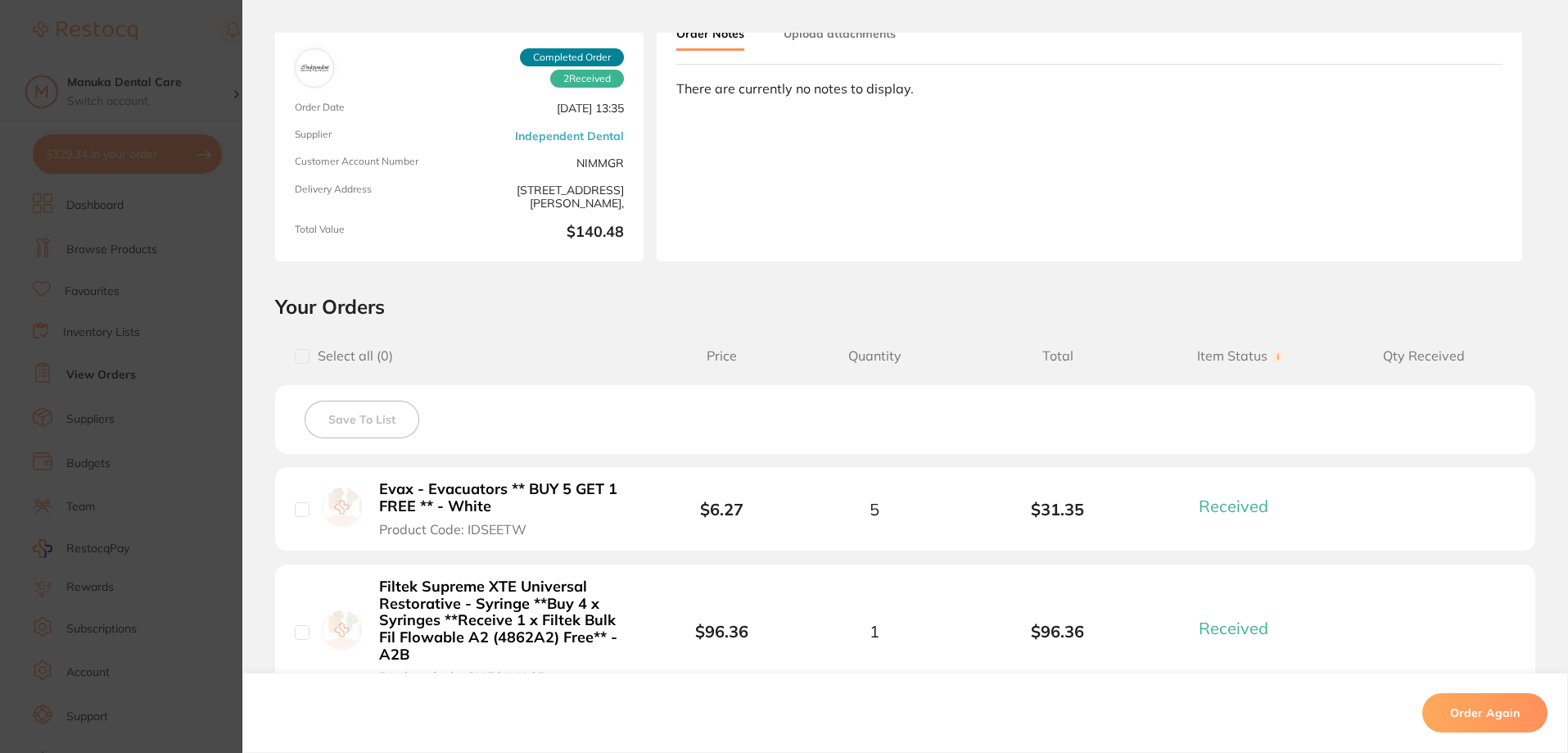
scroll to position [164, 0]
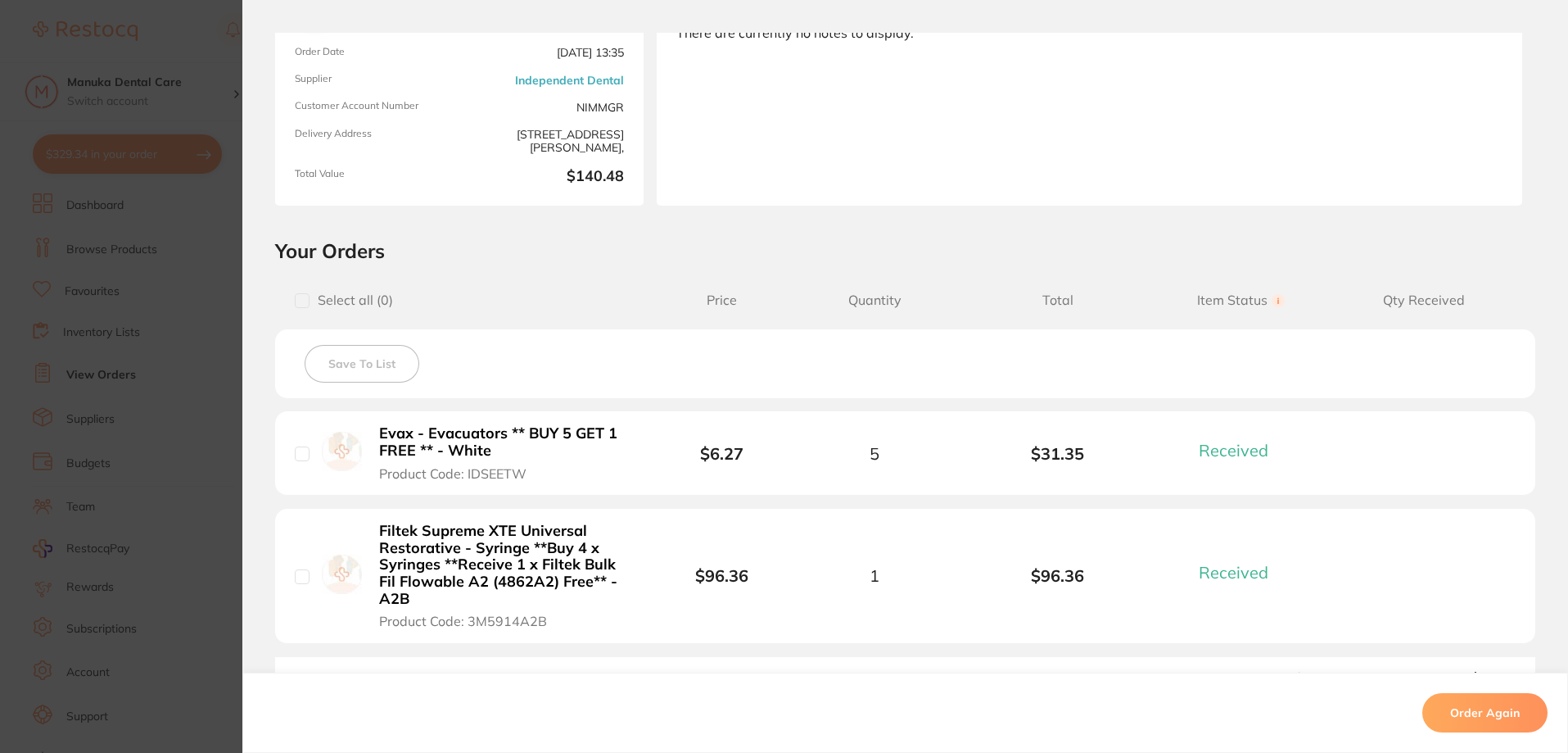
click at [195, 419] on section "Order ID: Restocq- 93728 Order Information 2 Received Completed Order Order Dat…" at bounding box center [784, 376] width 1568 height 753
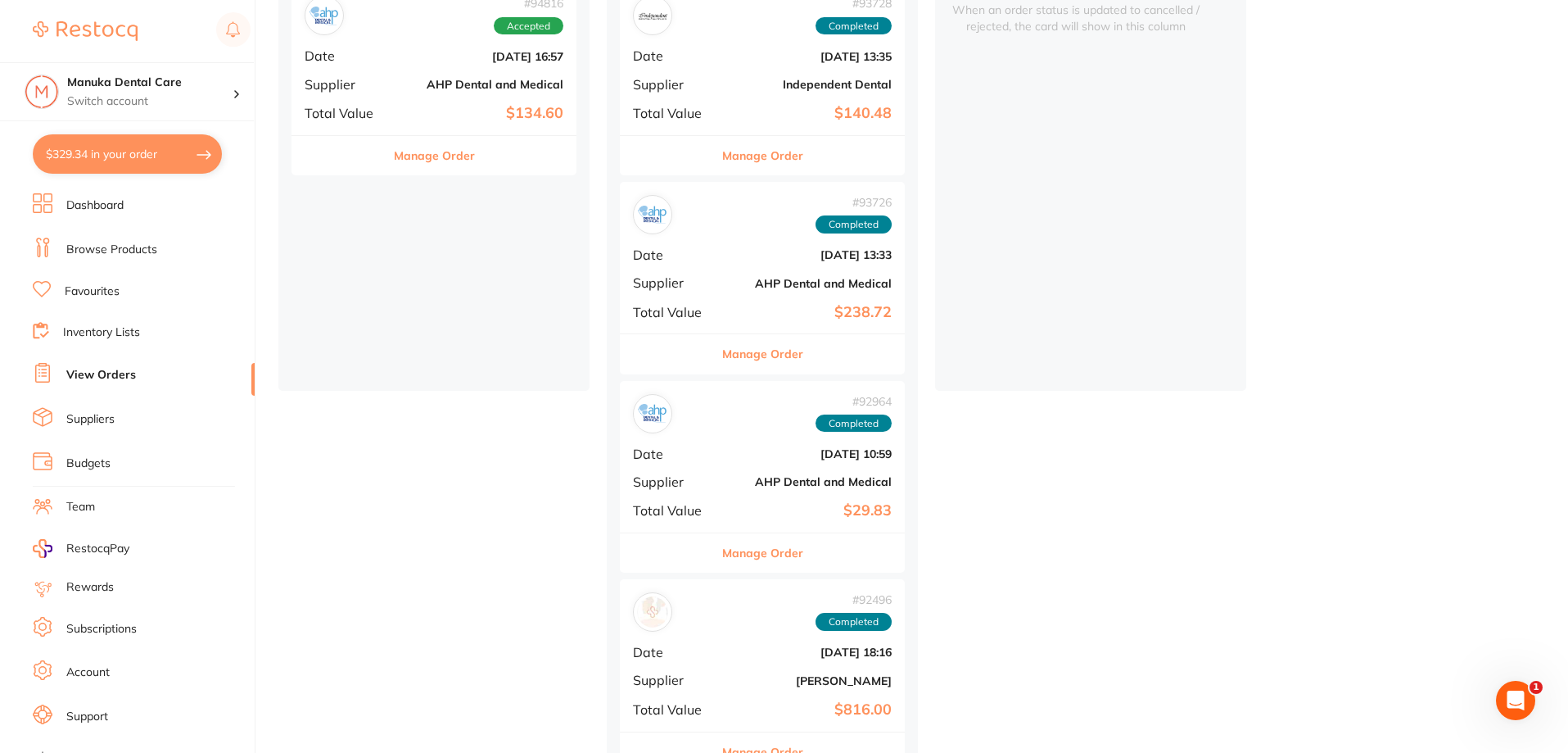
scroll to position [487, 0]
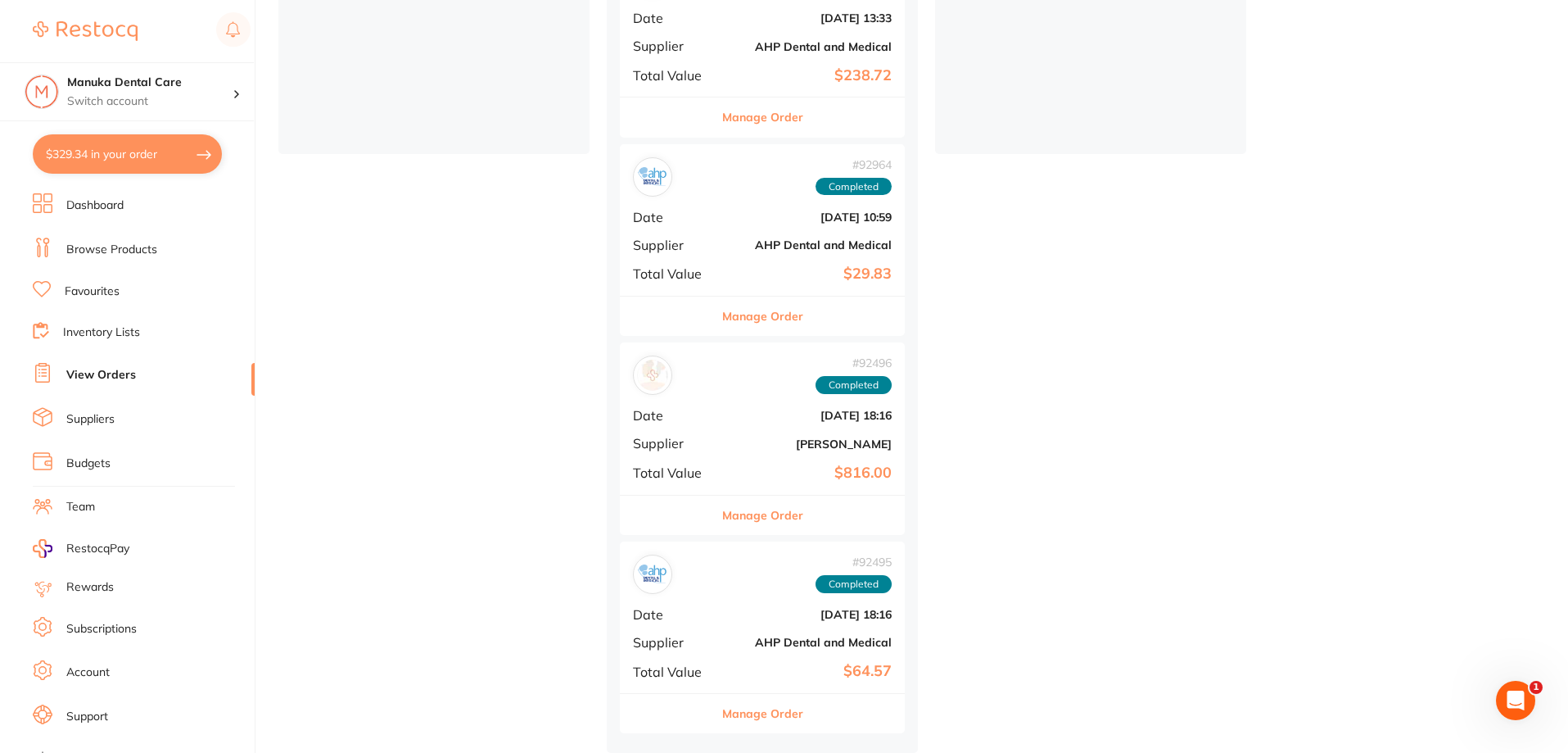
click at [763, 625] on div "# 92495 Completed Date [DATE] 18:16 Supplier AHP Dental and Medical Total Value…" at bounding box center [763, 617] width 285 height 152
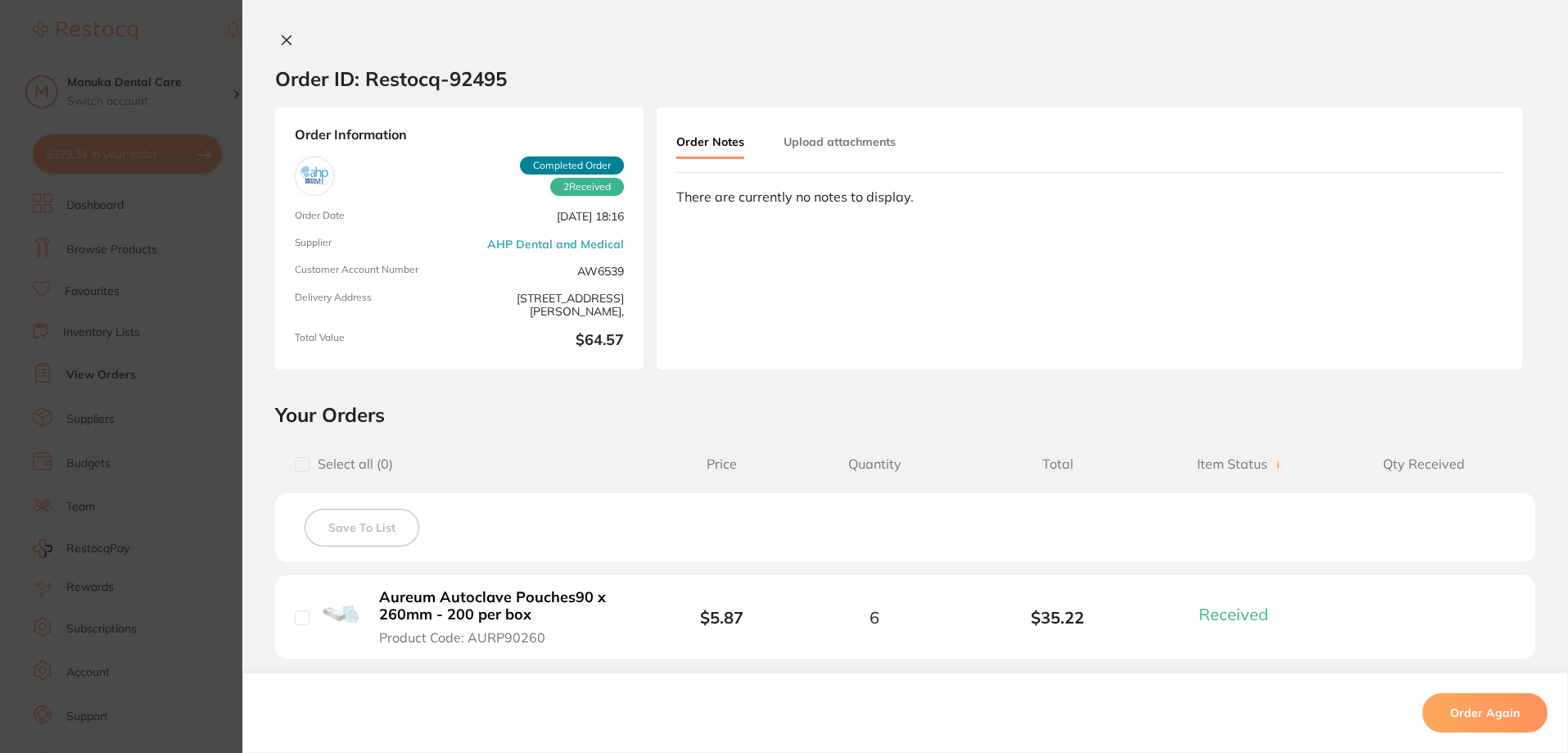
click at [199, 516] on section "Order ID: Restocq- 92495 Order Information 2 Received Completed Order Order Dat…" at bounding box center [784, 376] width 1568 height 753
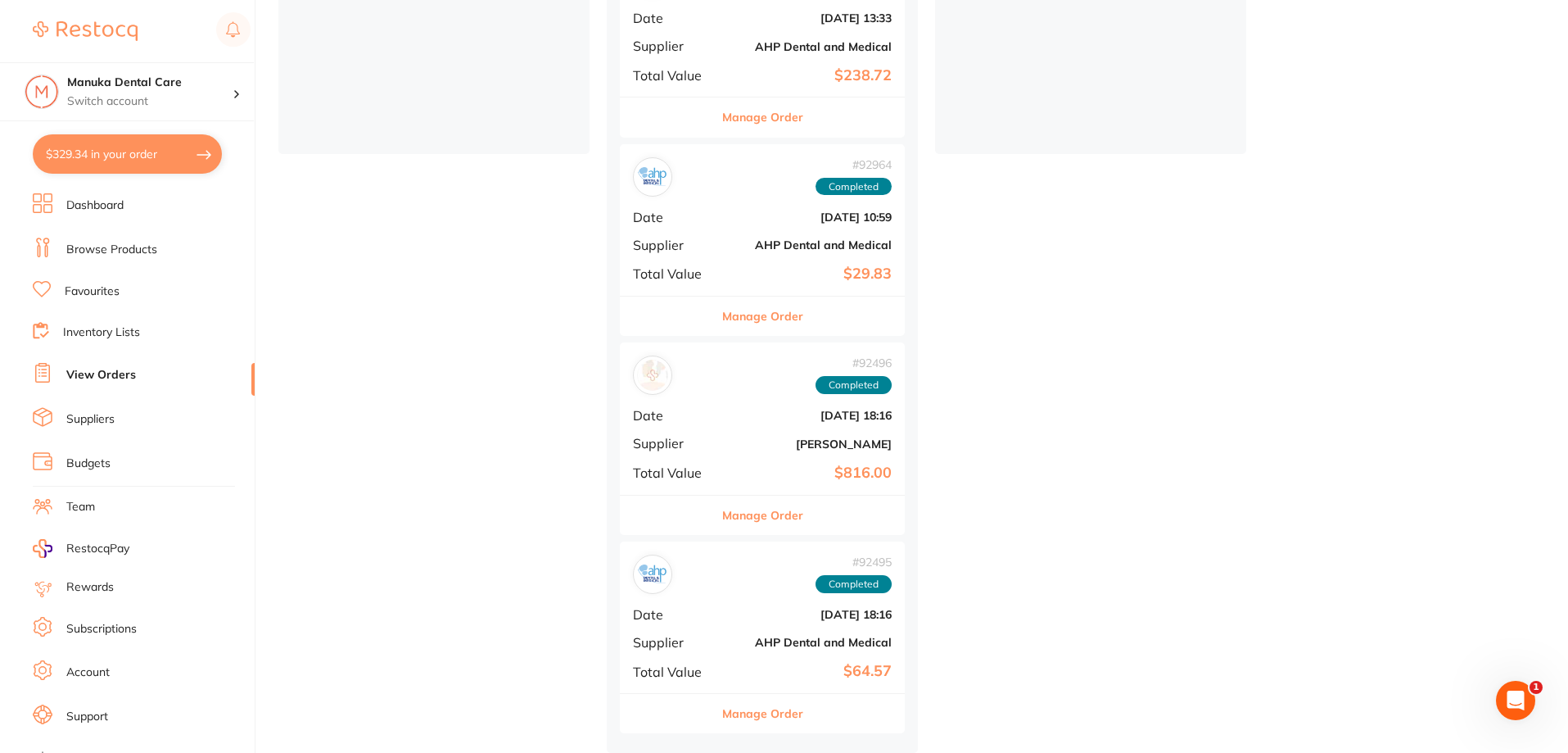
click at [701, 471] on span "Total Value" at bounding box center [674, 472] width 82 height 15
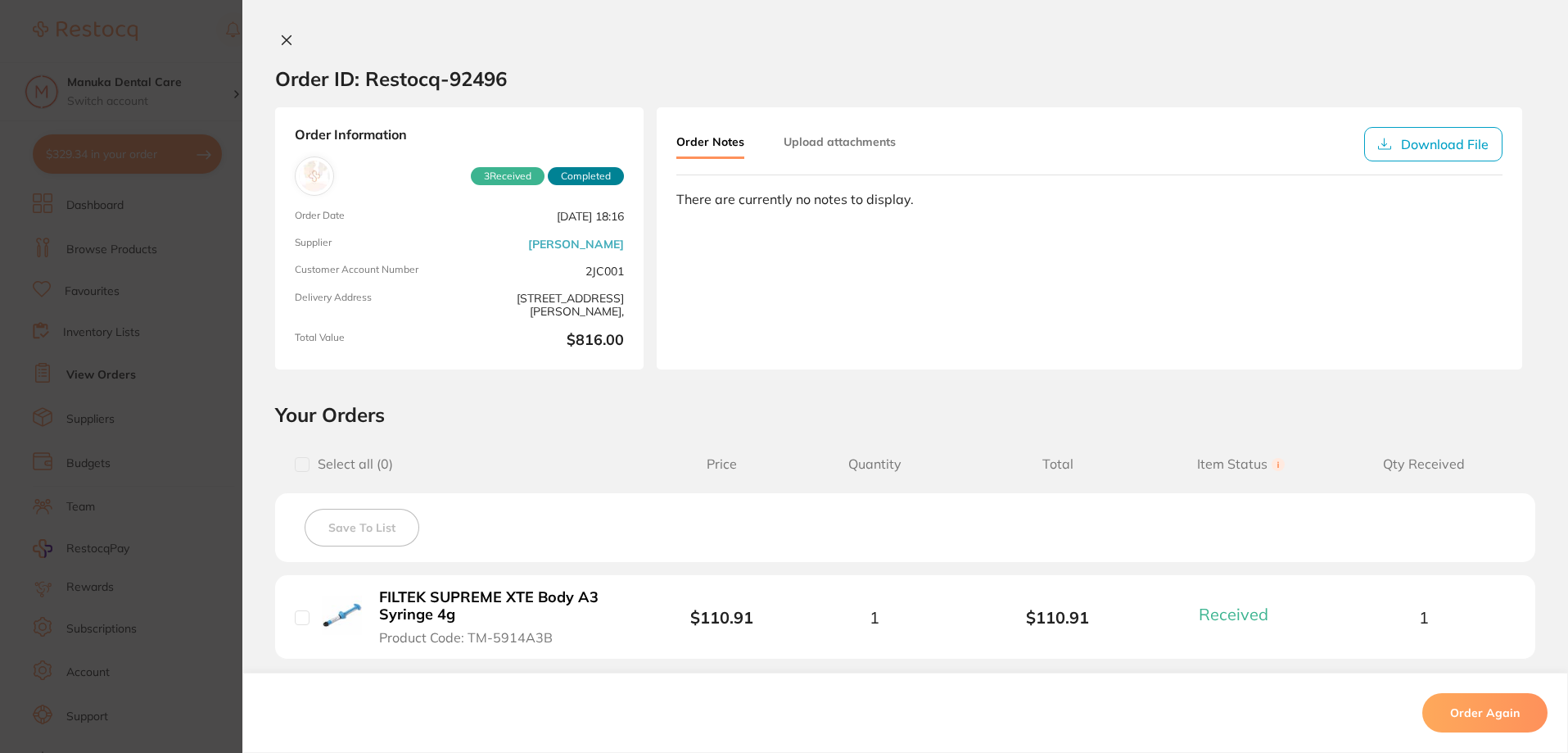
click at [163, 510] on section "Order ID: Restocq- 92496 Order Information 3 Received Completed Order Date [DAT…" at bounding box center [784, 376] width 1568 height 753
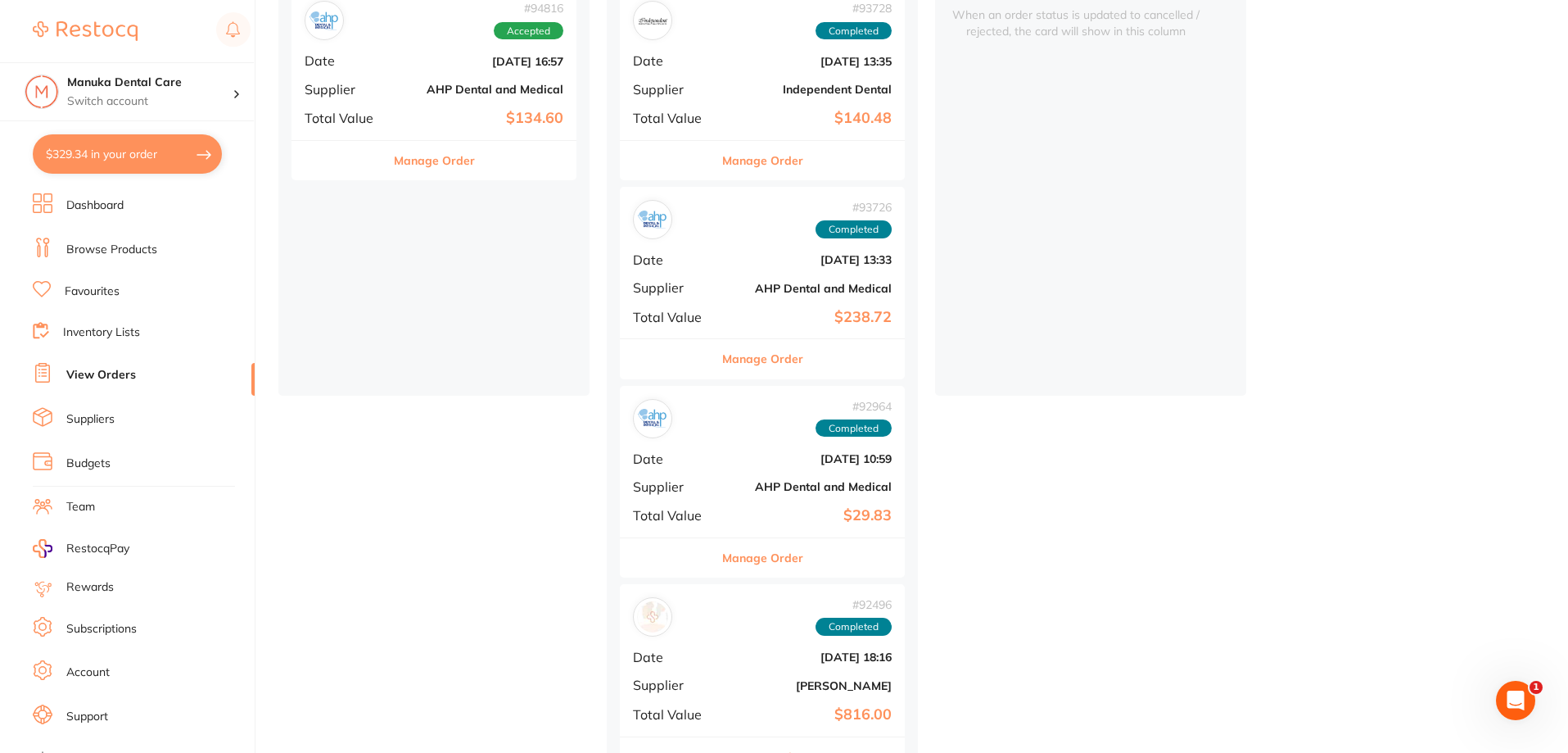
click at [751, 481] on b "AHP Dental and Medical" at bounding box center [810, 486] width 164 height 13
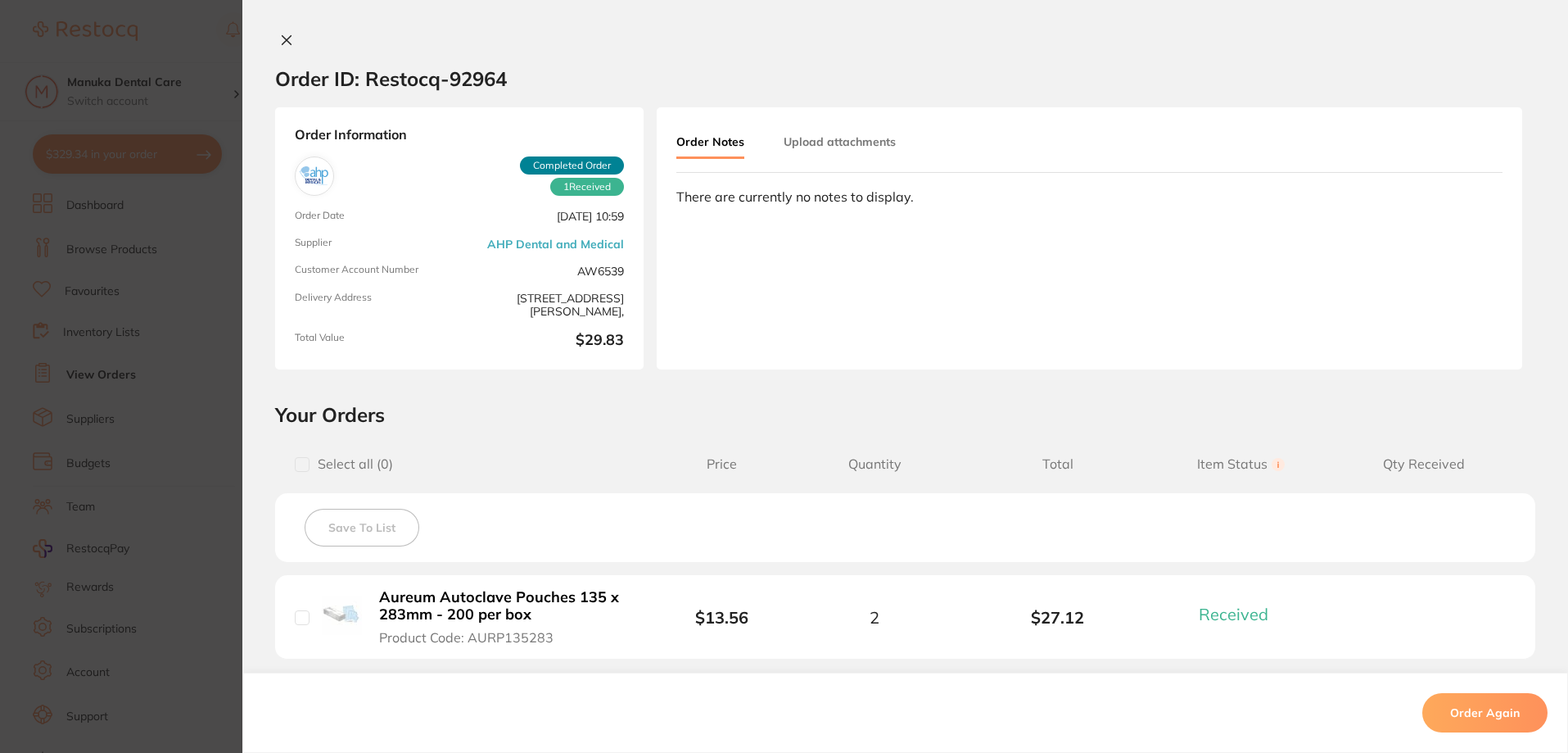
click at [171, 456] on section "Order ID: Restocq- 92964 Order Information 1 Received Completed Order Order Dat…" at bounding box center [784, 376] width 1568 height 753
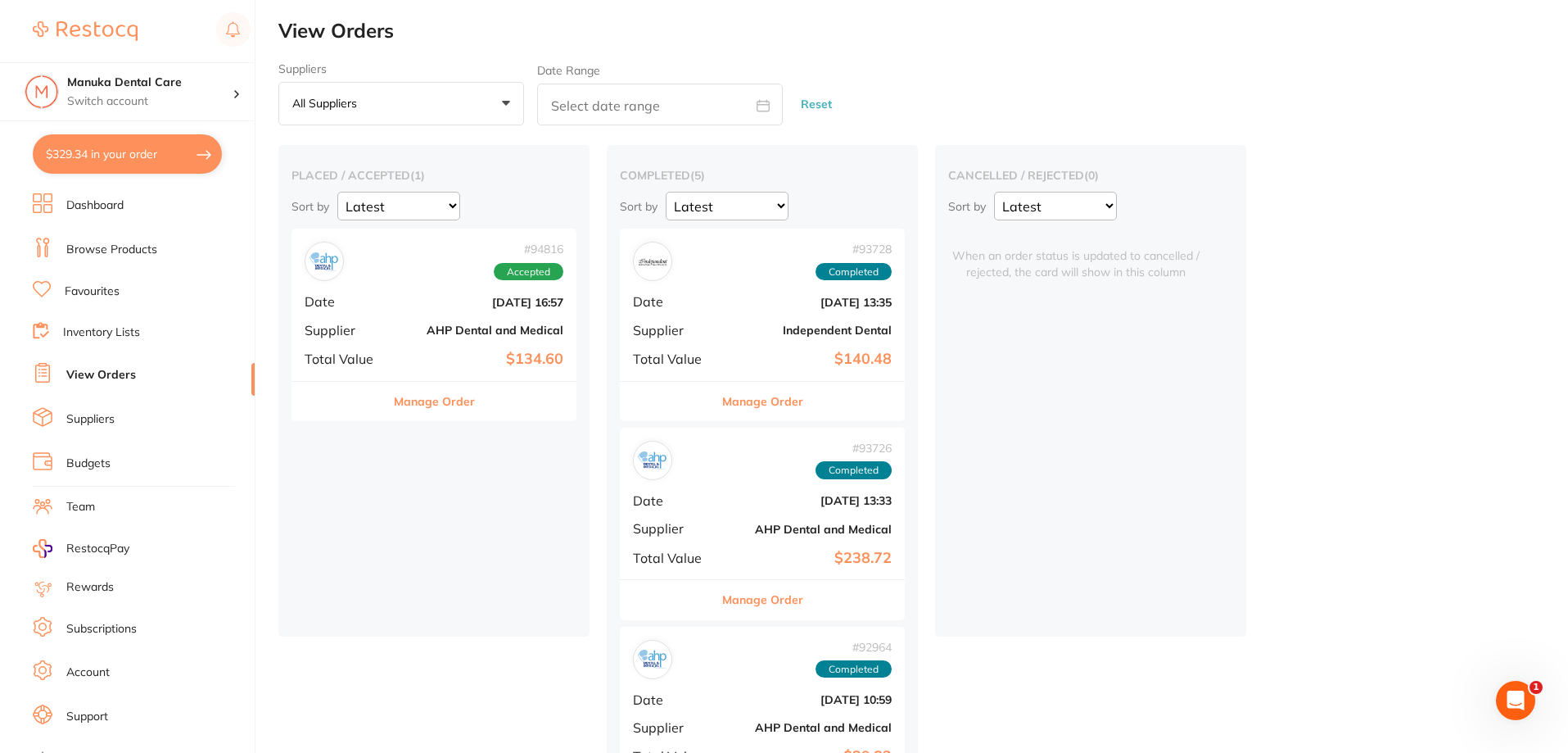
click at [746, 488] on div "# 93726 Completed Date [DATE] 13:33 Supplier AHP Dental and Medical Total Value…" at bounding box center [763, 504] width 285 height 152
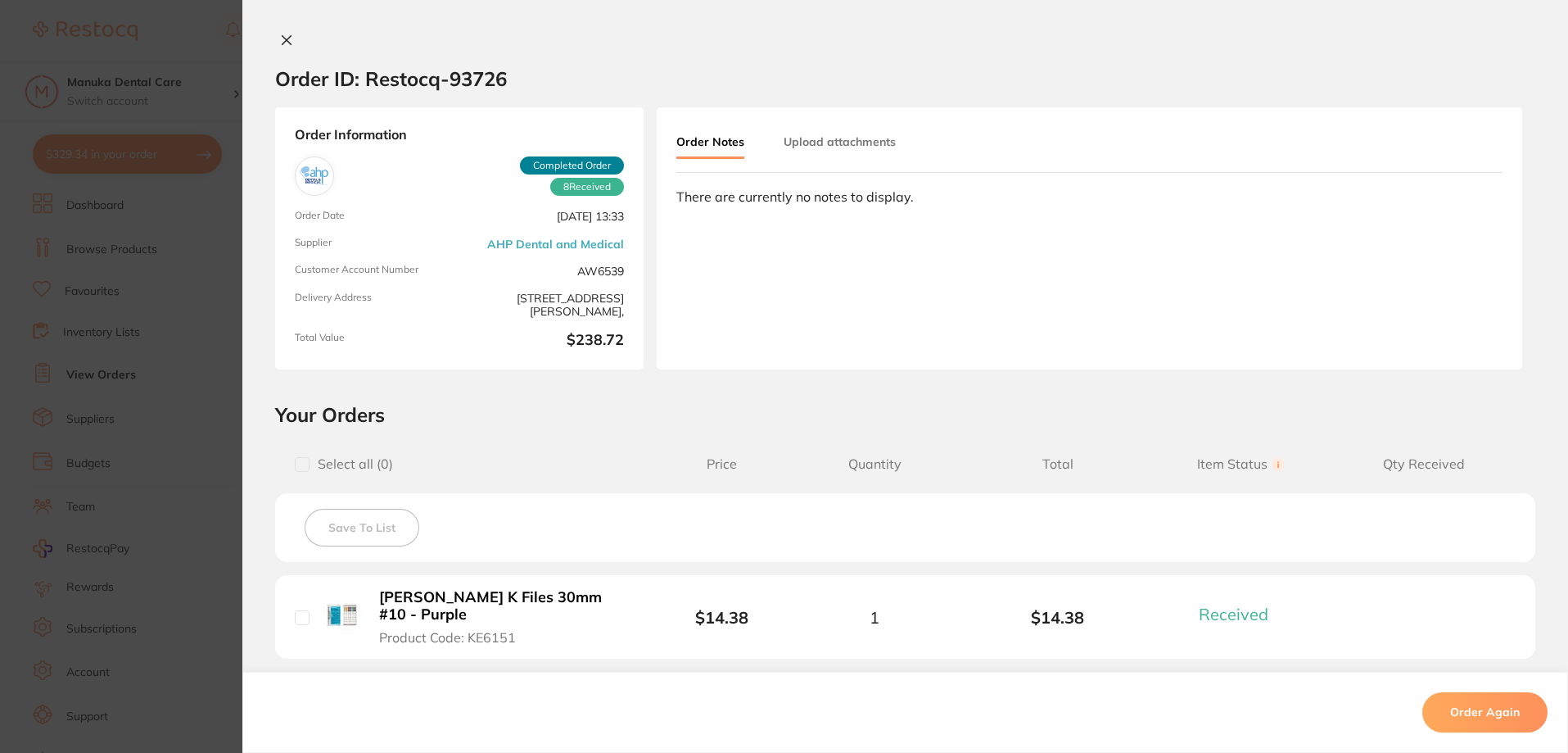
drag, startPoint x: 102, startPoint y: 414, endPoint x: 572, endPoint y: 303, distance: 482.9
click at [103, 414] on section "Order ID: Restocq- 93726 Order Information 8 Received Completed Order Order Dat…" at bounding box center [784, 376] width 1568 height 753
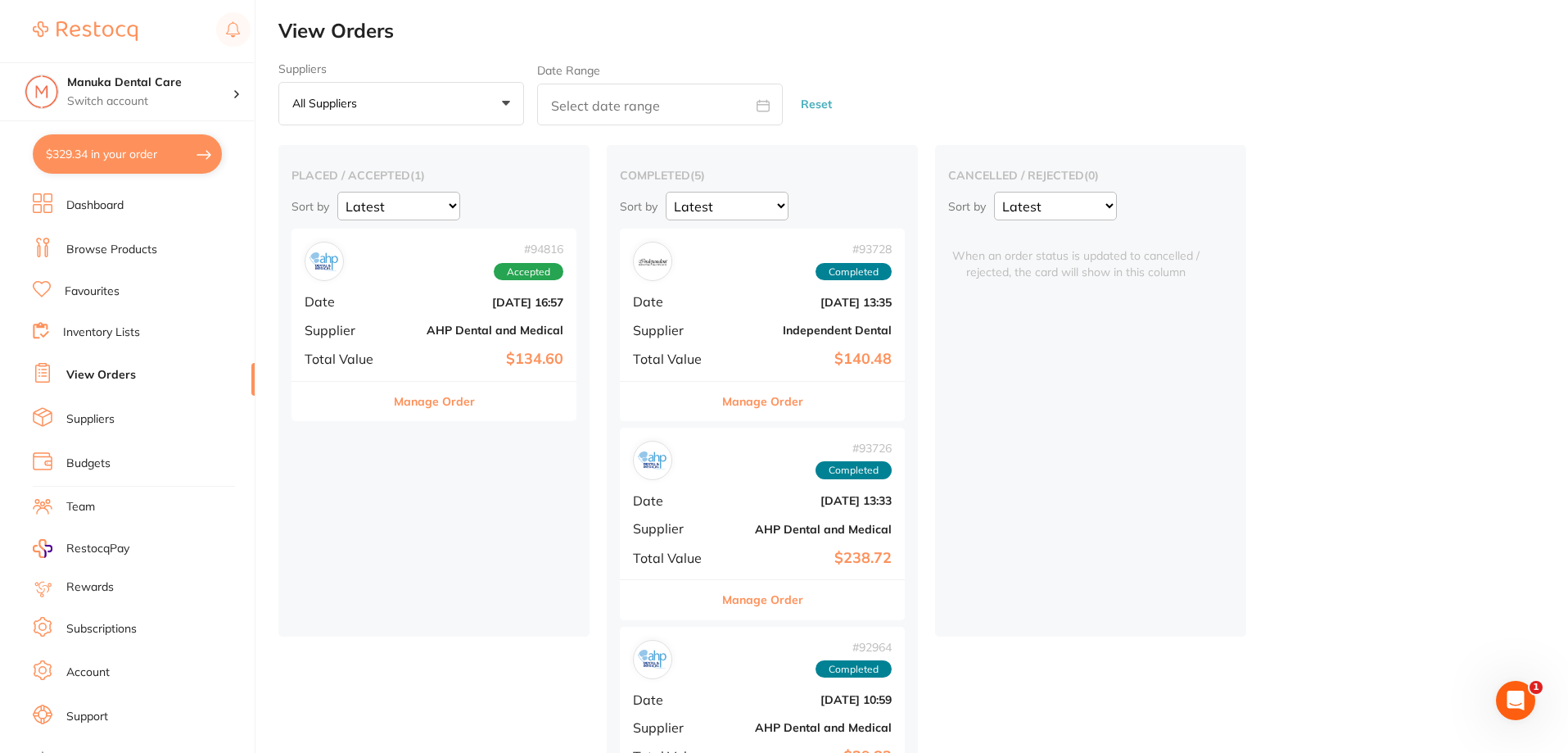
click at [686, 291] on div "# 93728 Completed Date [DATE] 13:35 Supplier Independent Dental Total Value $14…" at bounding box center [763, 304] width 285 height 152
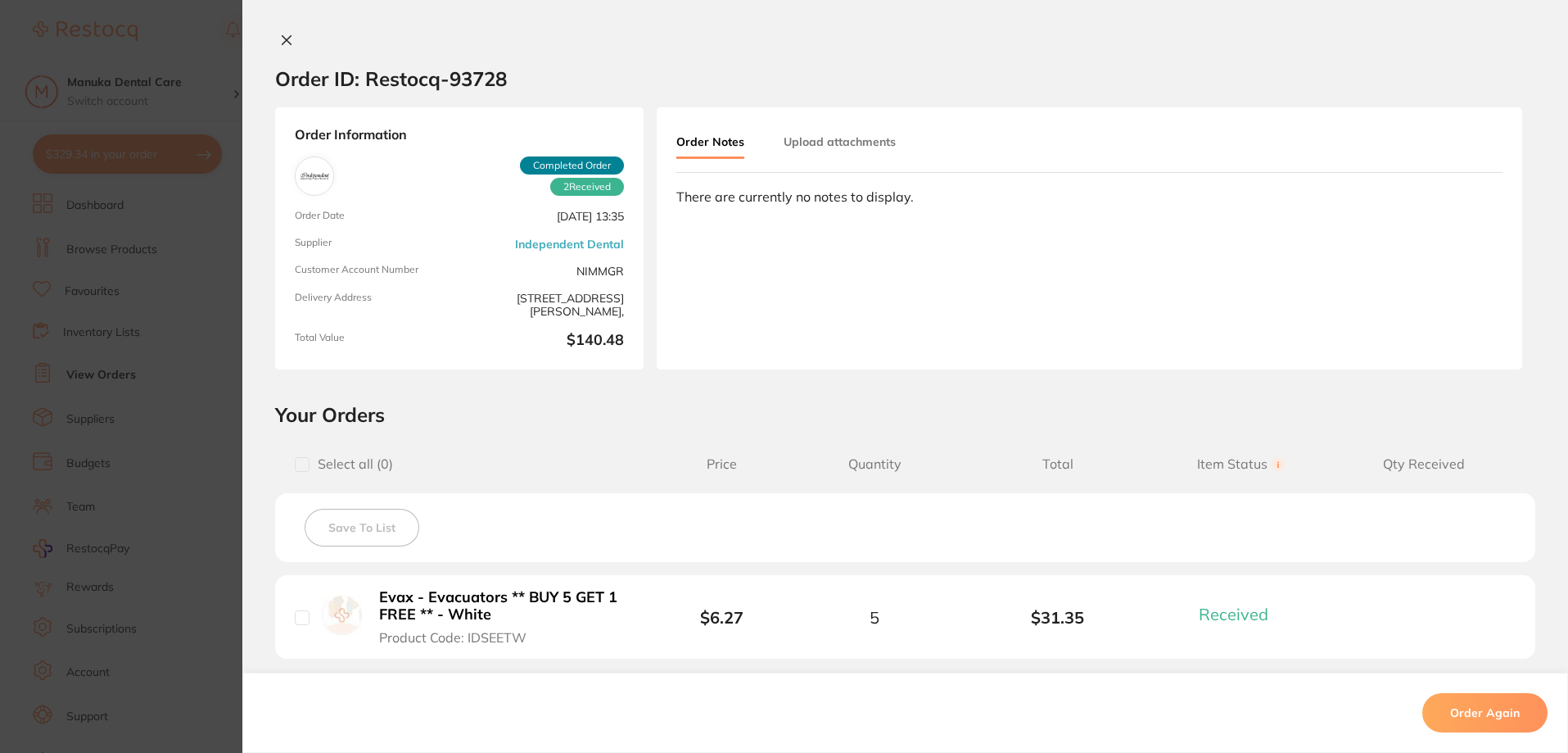
click at [226, 370] on section "Order ID: Restocq- 93728 Order Information 2 Received Completed Order Order Dat…" at bounding box center [784, 376] width 1568 height 753
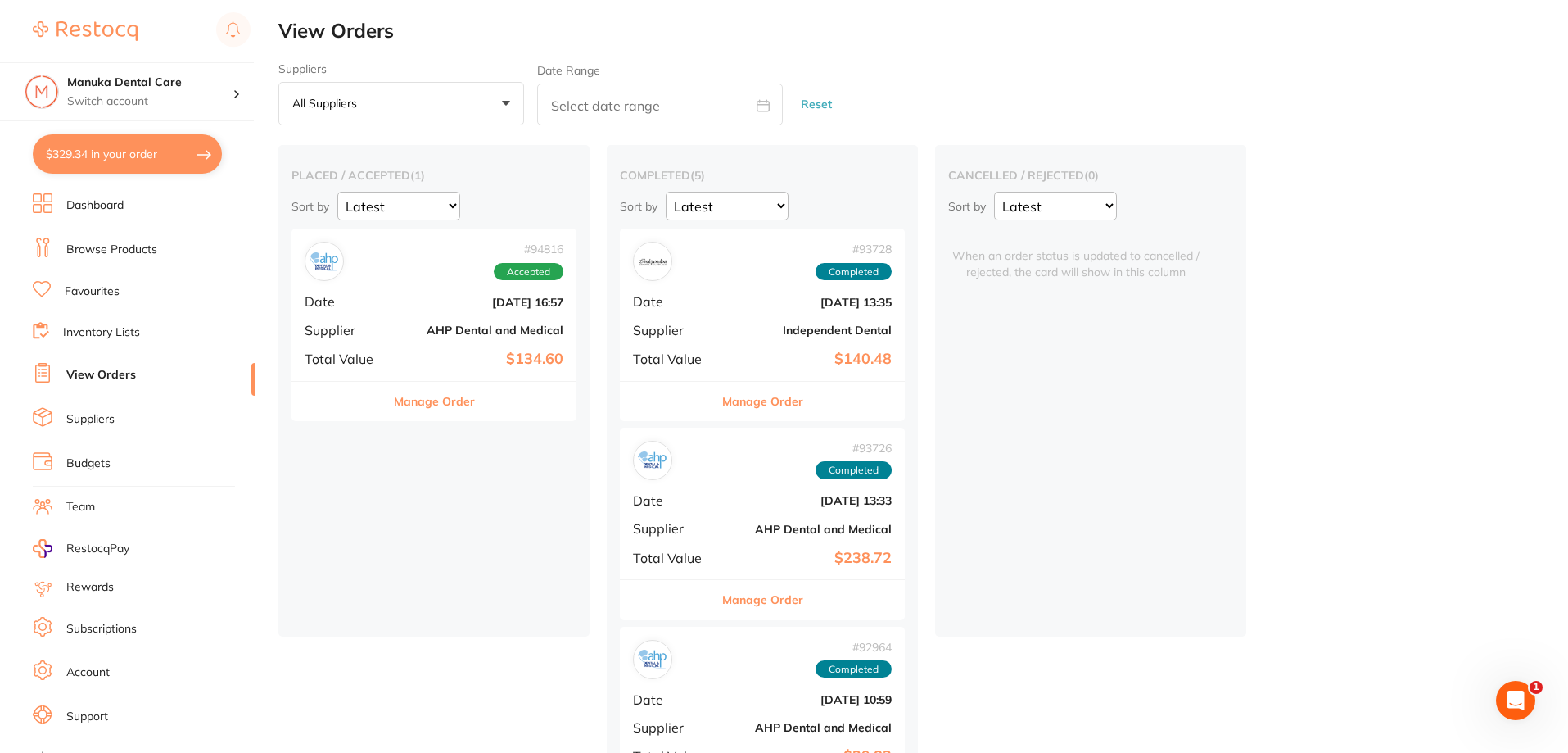
click at [163, 254] on li "Browse Products" at bounding box center [144, 249] width 222 height 25
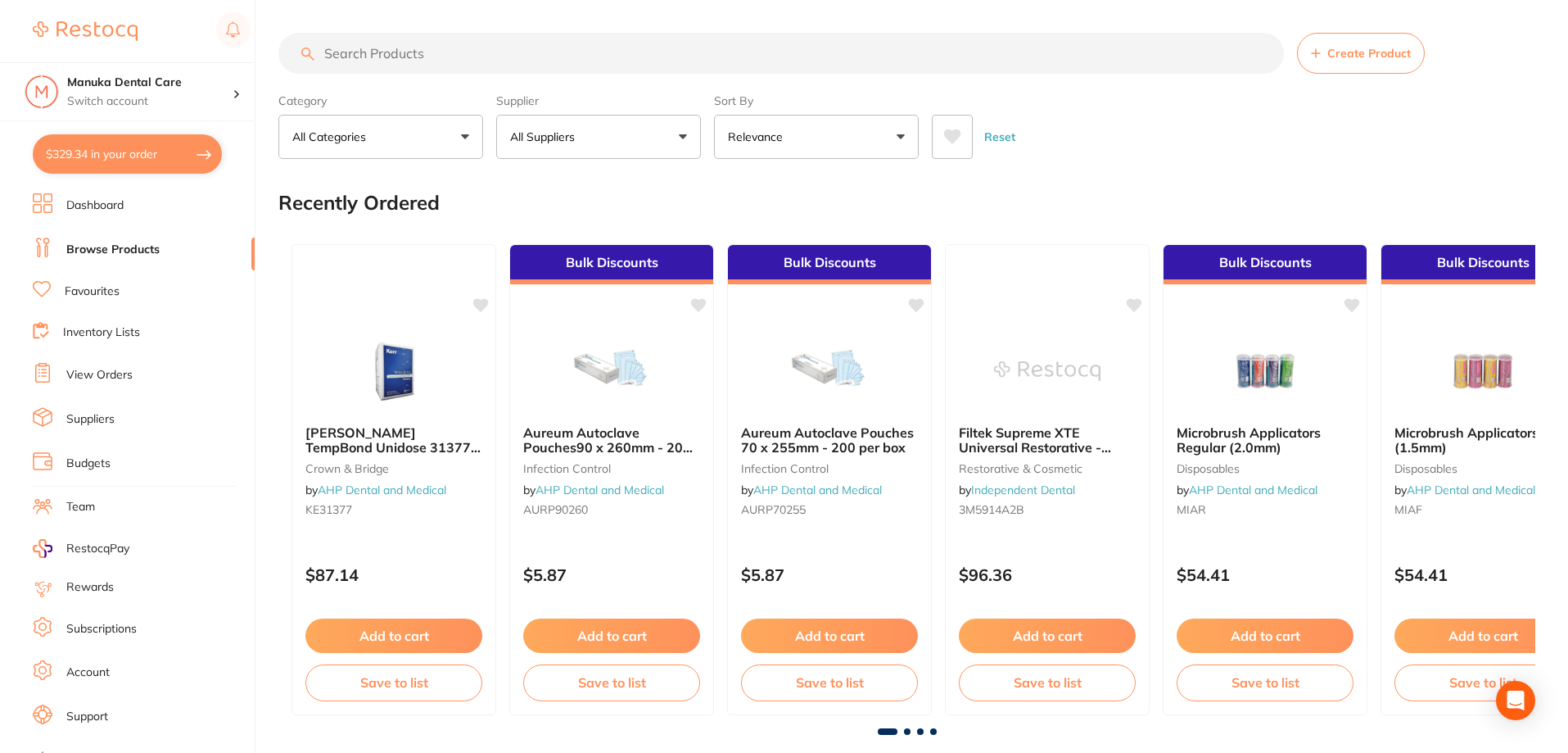
click at [474, 64] on input "search" at bounding box center [781, 53] width 1005 height 41
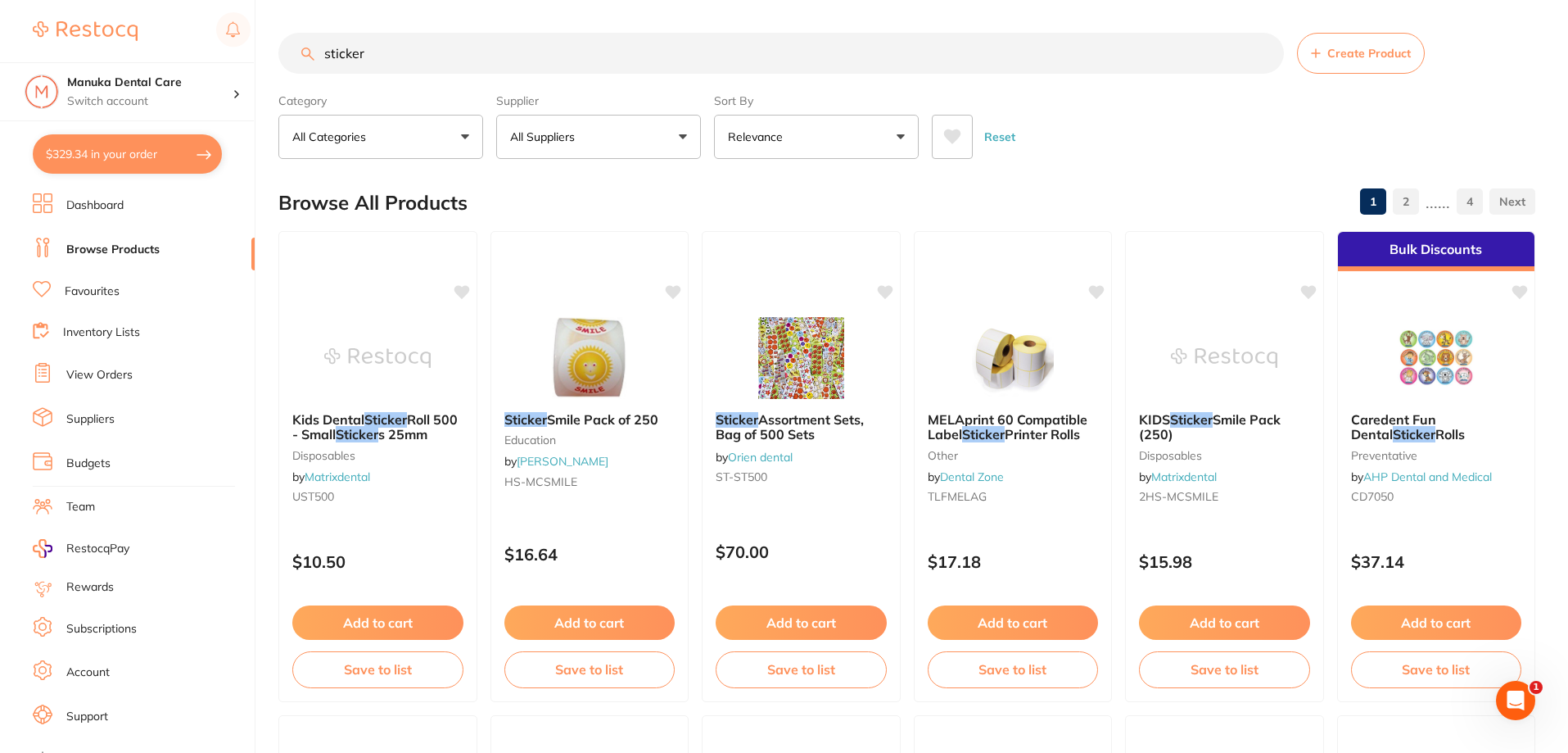
drag, startPoint x: 375, startPoint y: 50, endPoint x: 289, endPoint y: 56, distance: 86.2
click at [289, 56] on input "sticker" at bounding box center [781, 53] width 1005 height 41
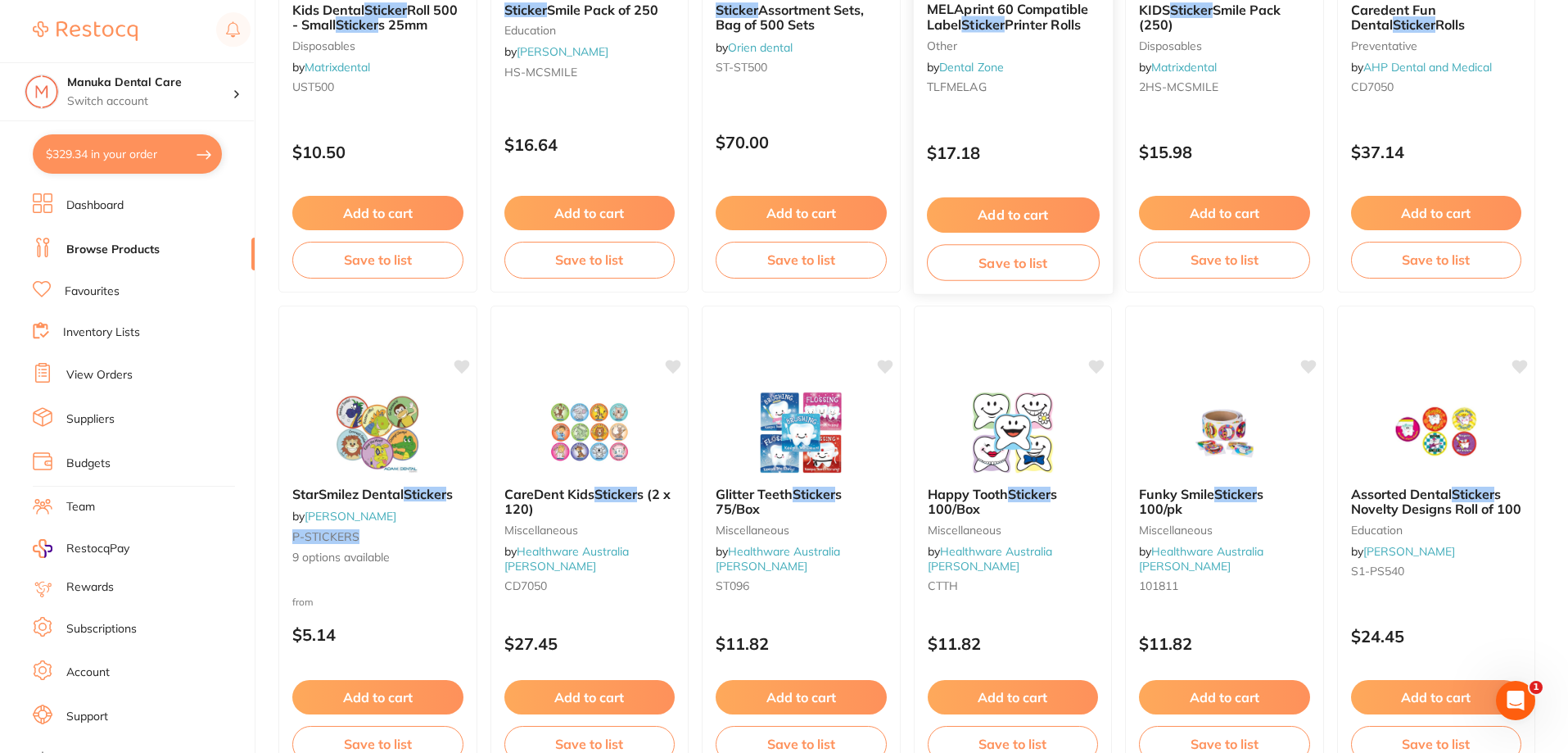
scroll to position [164, 0]
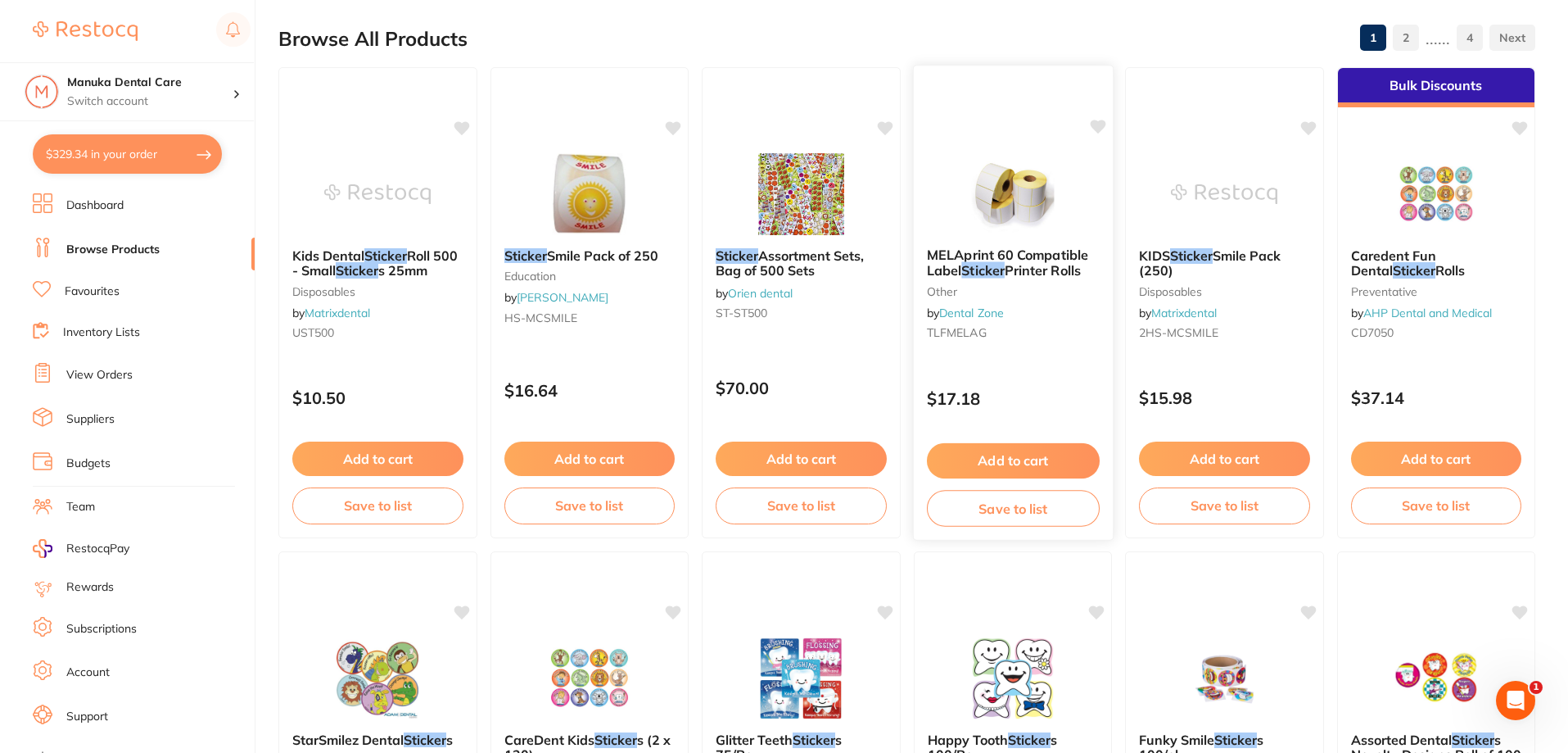
click at [996, 306] on link "Dental Zone" at bounding box center [972, 312] width 65 height 15
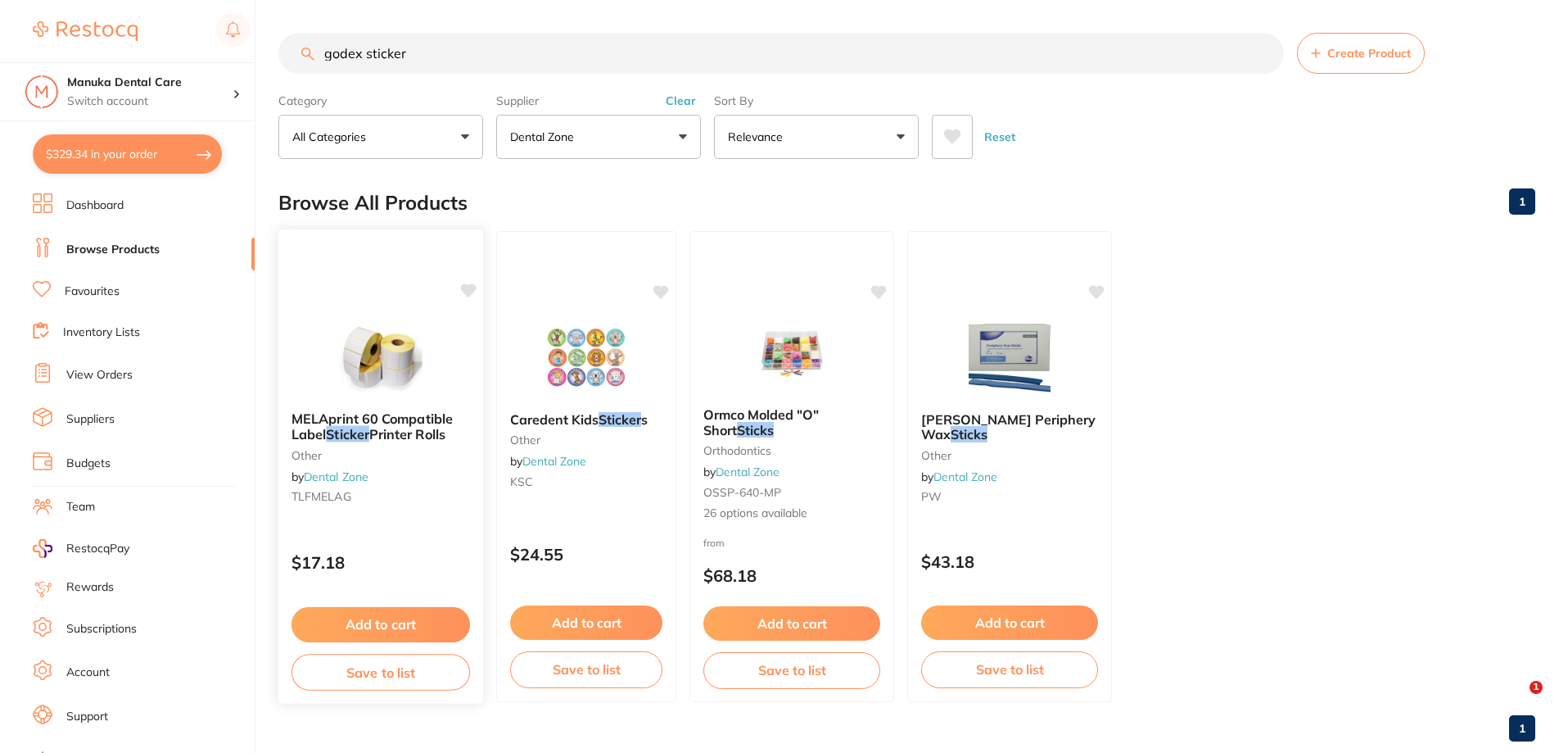
click at [348, 344] on img at bounding box center [381, 356] width 108 height 83
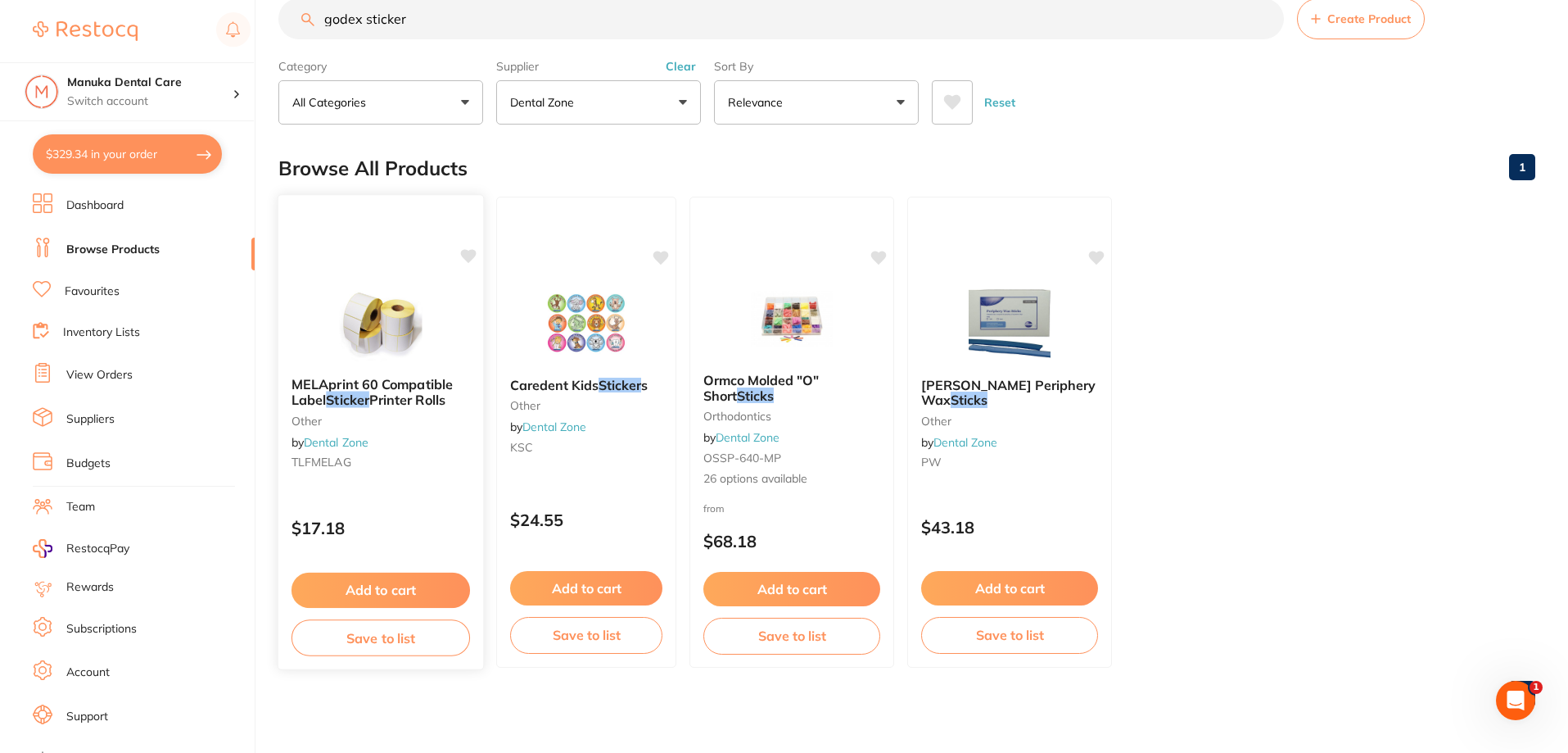
click at [348, 344] on img at bounding box center [381, 322] width 108 height 83
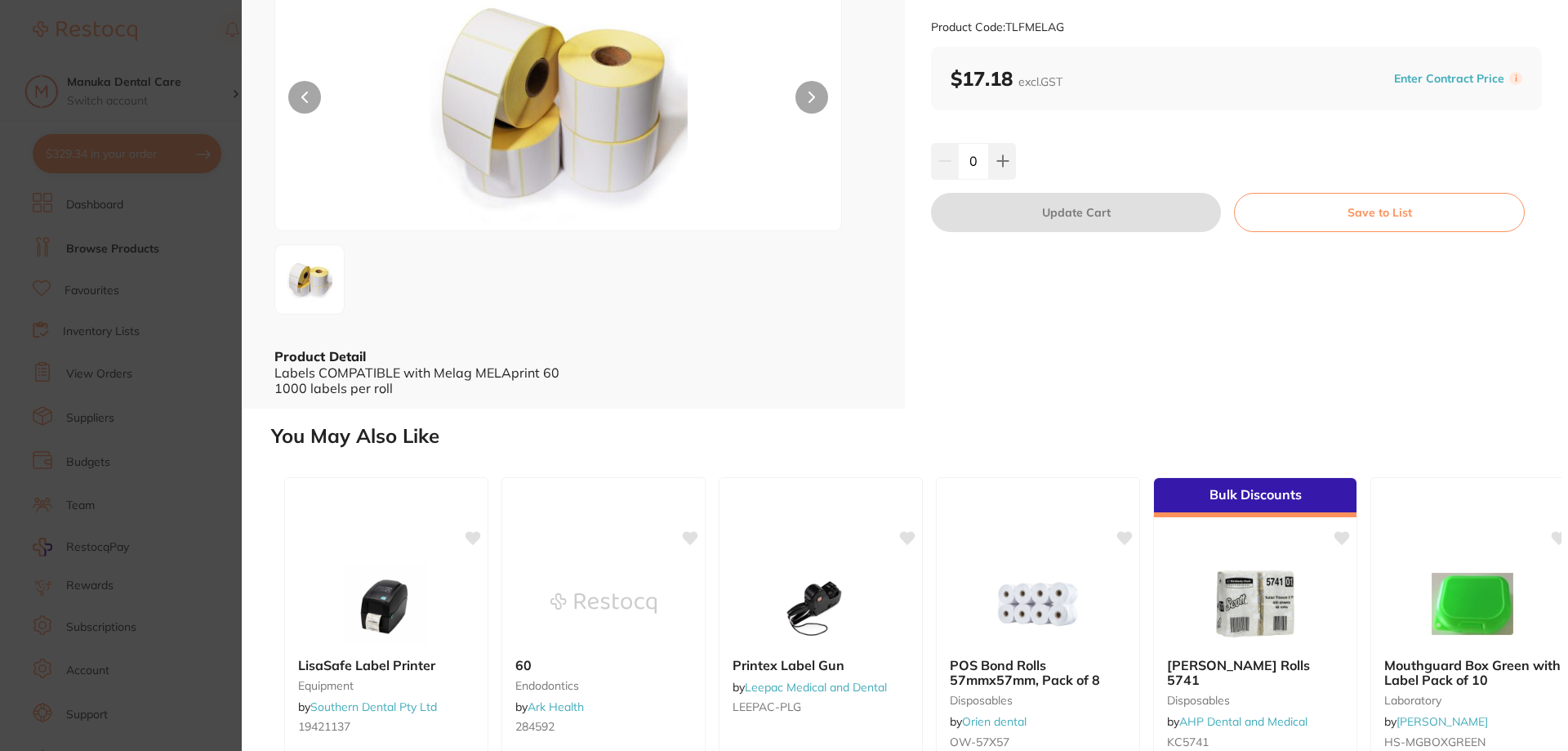
scroll to position [245, 0]
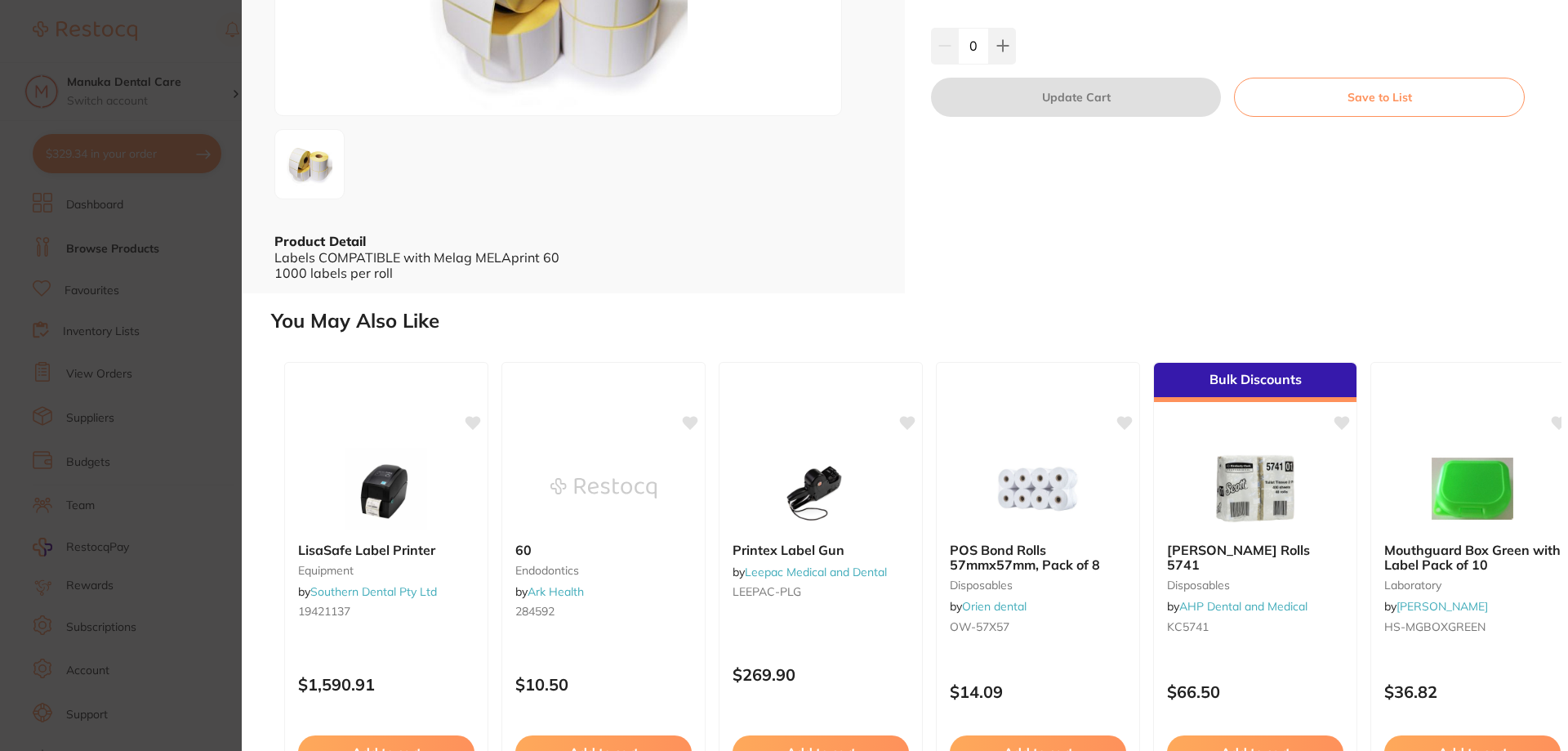
click at [171, 99] on section "MELAprint 60 Compatible Label Sticker Printer Rolls other by Dental Zone Produc…" at bounding box center [784, 375] width 1568 height 751
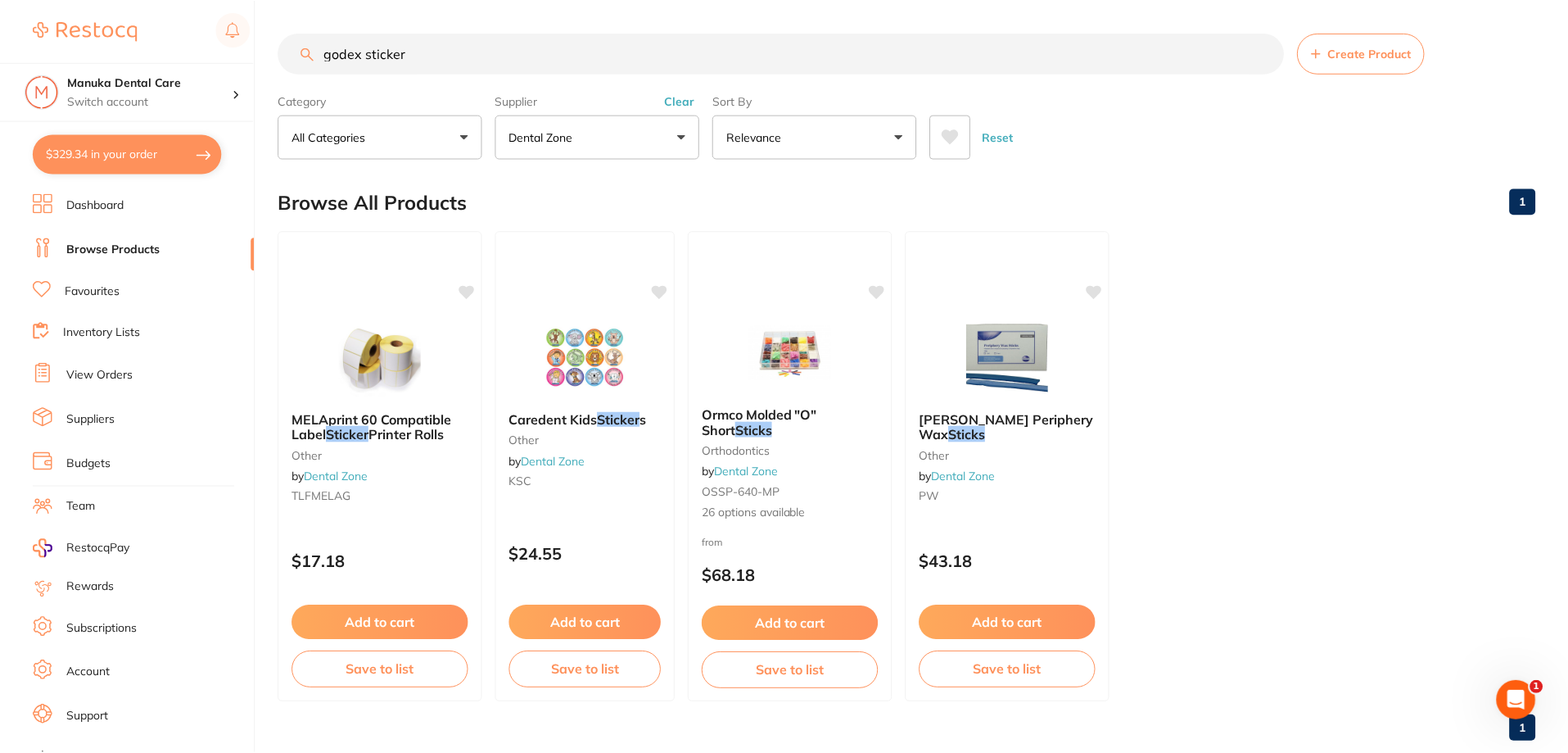
scroll to position [34, 0]
click at [416, 57] on input "godex sticker" at bounding box center [781, 53] width 1005 height 41
click at [467, 67] on input "godex sticker" at bounding box center [781, 53] width 1005 height 41
type input "godex"
